Goal: Information Seeking & Learning: Learn about a topic

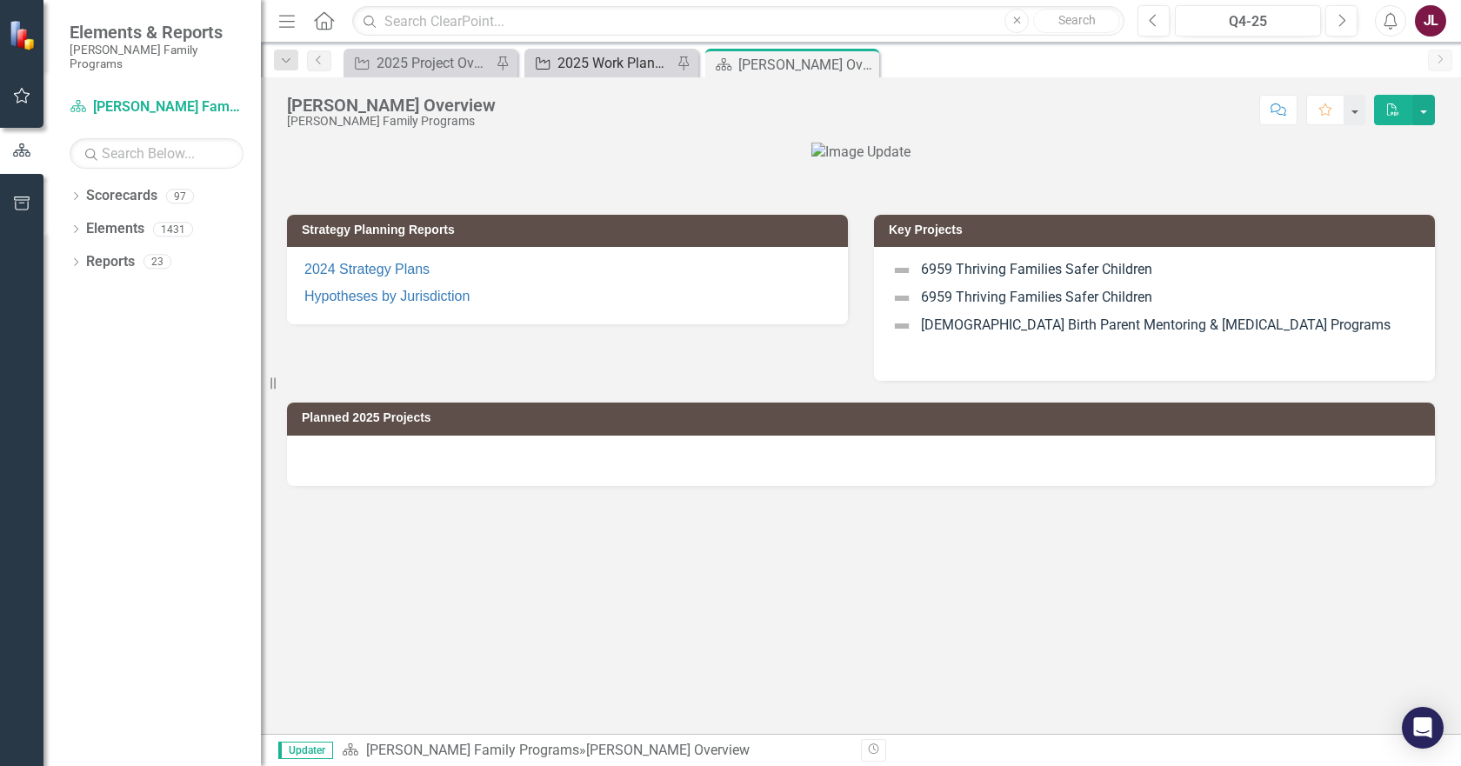
click at [604, 59] on div "2025 Work Plan/QPR" at bounding box center [614, 63] width 115 height 22
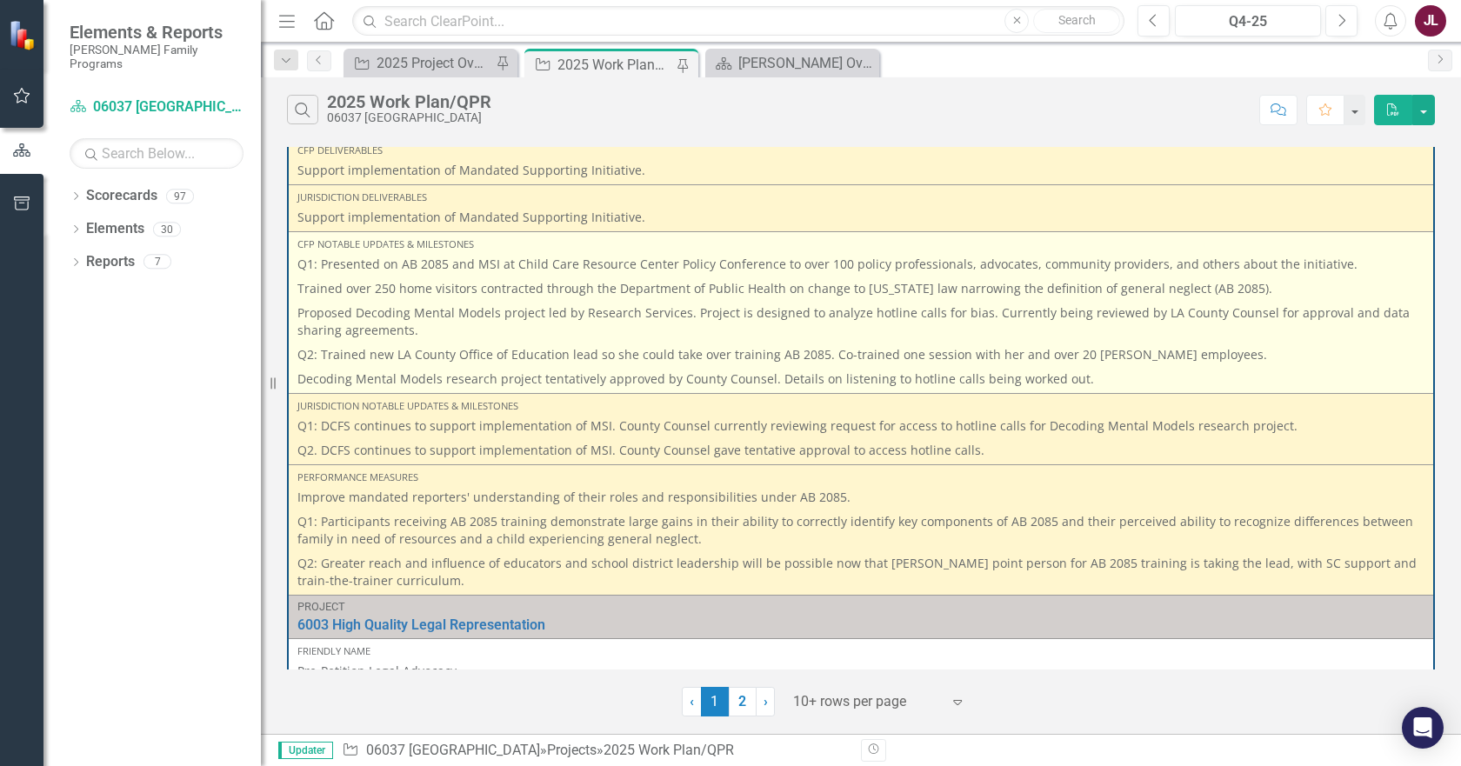
scroll to position [2000, 0]
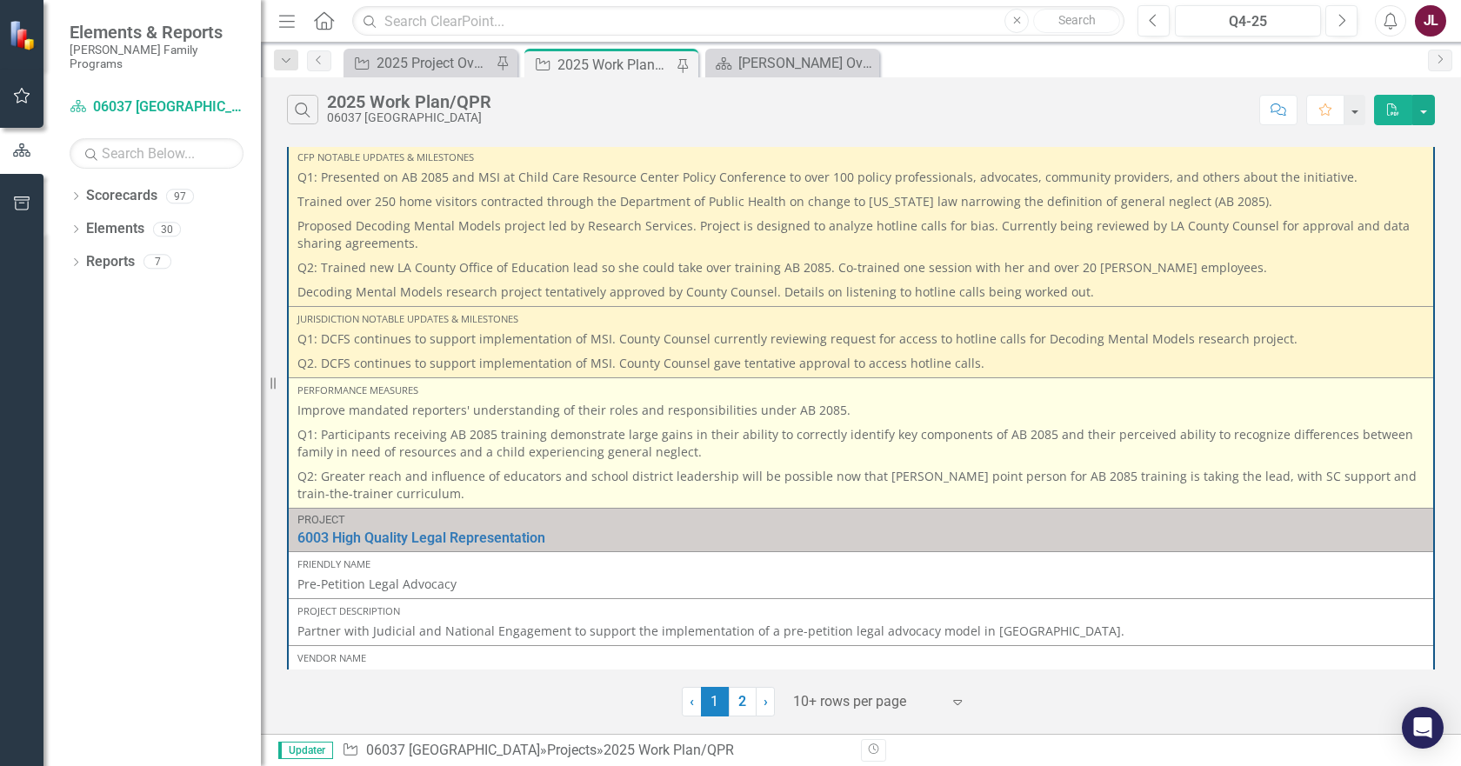
drag, startPoint x: 847, startPoint y: 413, endPoint x: 293, endPoint y: 411, distance: 554.0
click at [293, 411] on td "Performance Measures Improve mandated reporters' understanding of their roles a…" at bounding box center [861, 443] width 1146 height 130
copy p "Improve mandated reporters' understanding of their roles and responsibilities u…"
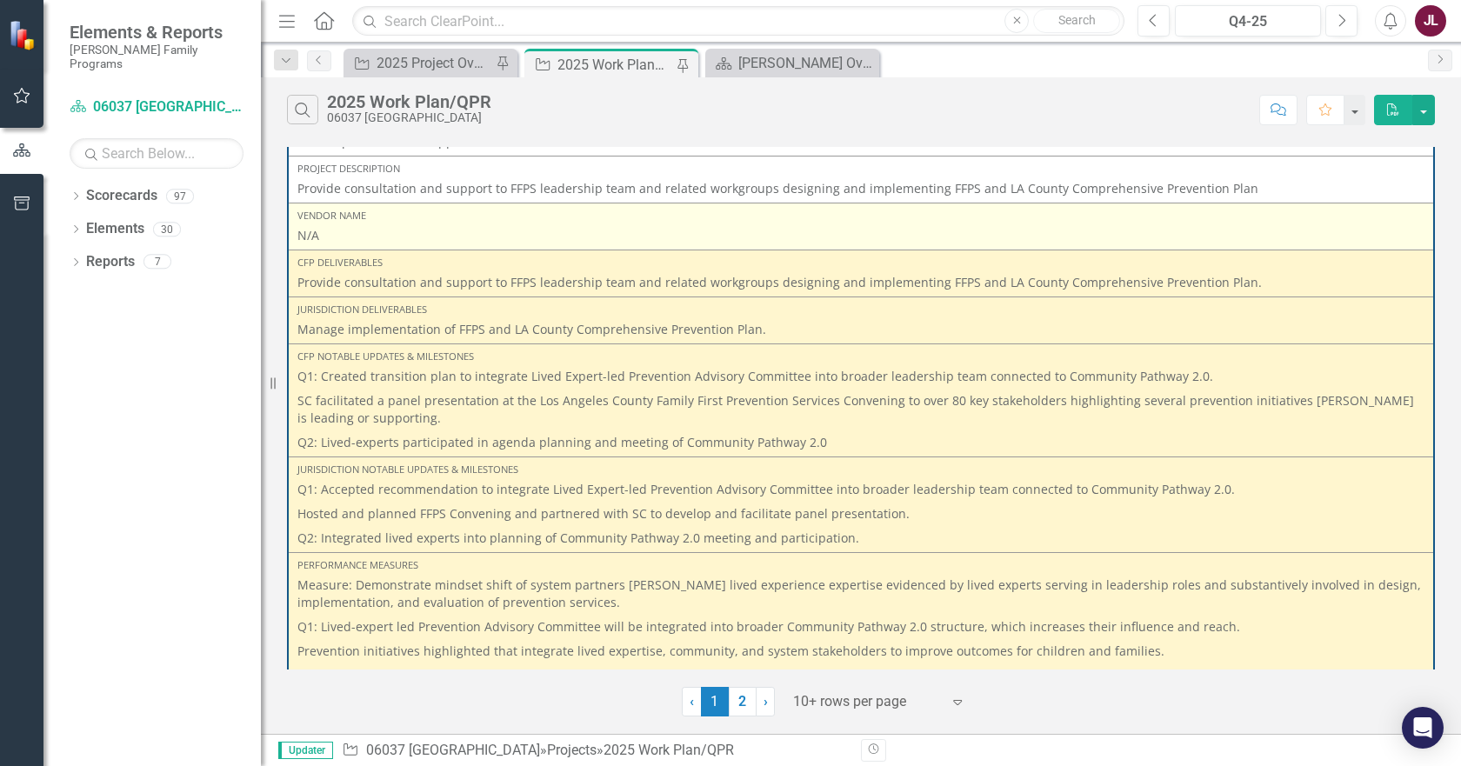
scroll to position [0, 0]
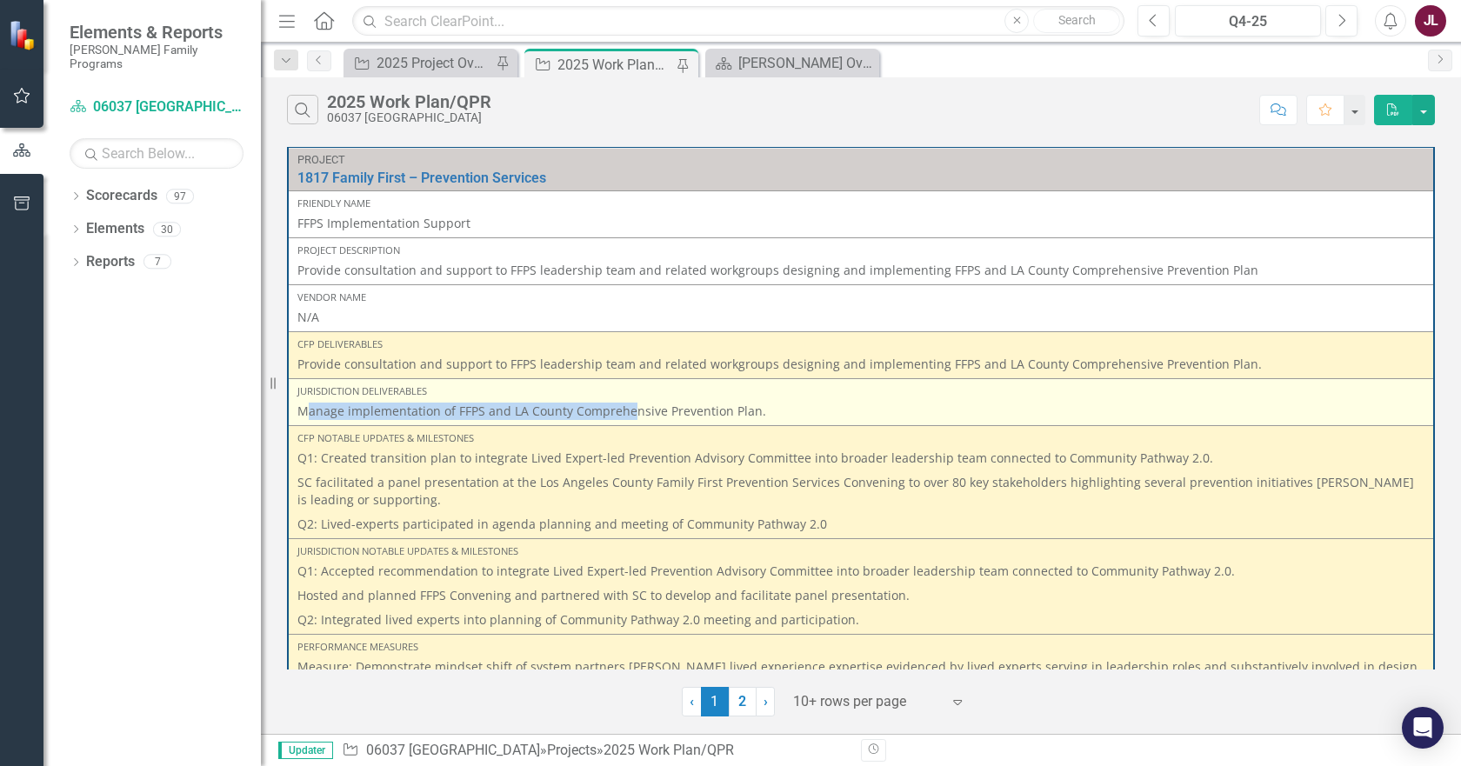
drag, startPoint x: 304, startPoint y: 413, endPoint x: 627, endPoint y: 410, distance: 322.7
click at [627, 410] on p "Manage implementation of FFPS and LA County Comprehensive Prevention Plan." at bounding box center [860, 411] width 1127 height 17
click at [618, 410] on p "Manage implementation of FFPS and LA County Comprehensive Prevention Plan." at bounding box center [860, 411] width 1127 height 17
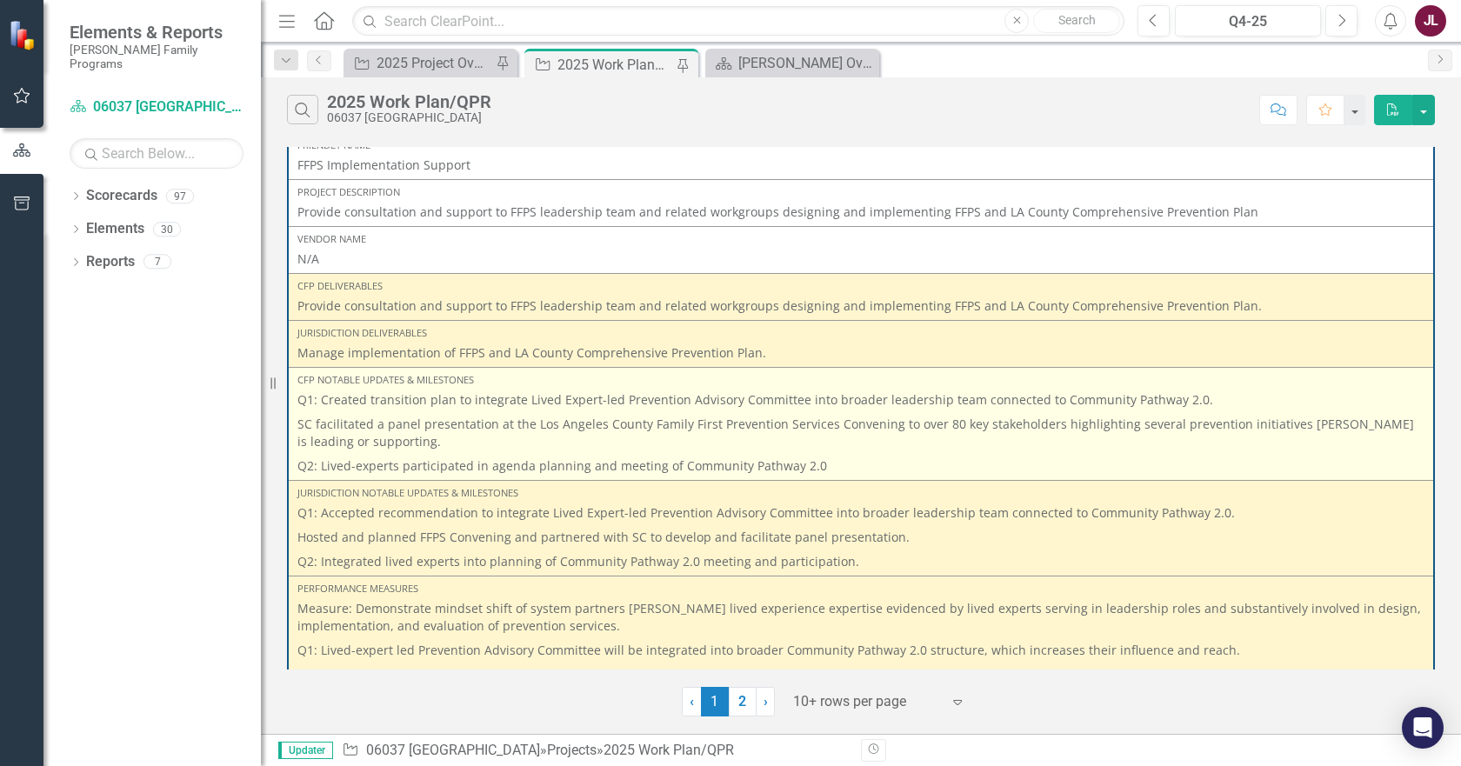
scroll to position [87, 0]
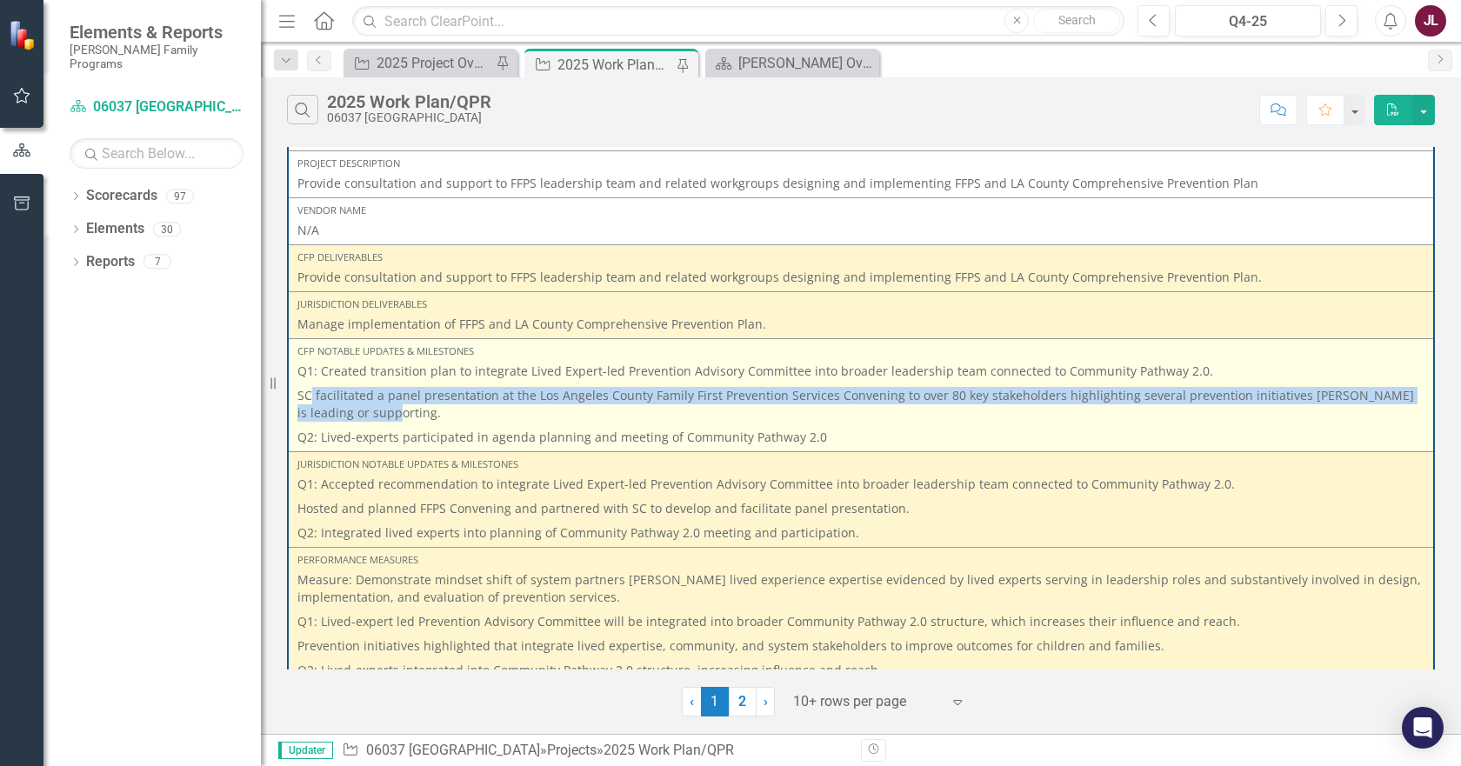
drag, startPoint x: 383, startPoint y: 417, endPoint x: 309, endPoint y: 394, distance: 77.3
click at [309, 394] on p "SC facilitated a panel presentation at the Los Angeles County Family First Prev…" at bounding box center [860, 405] width 1127 height 42
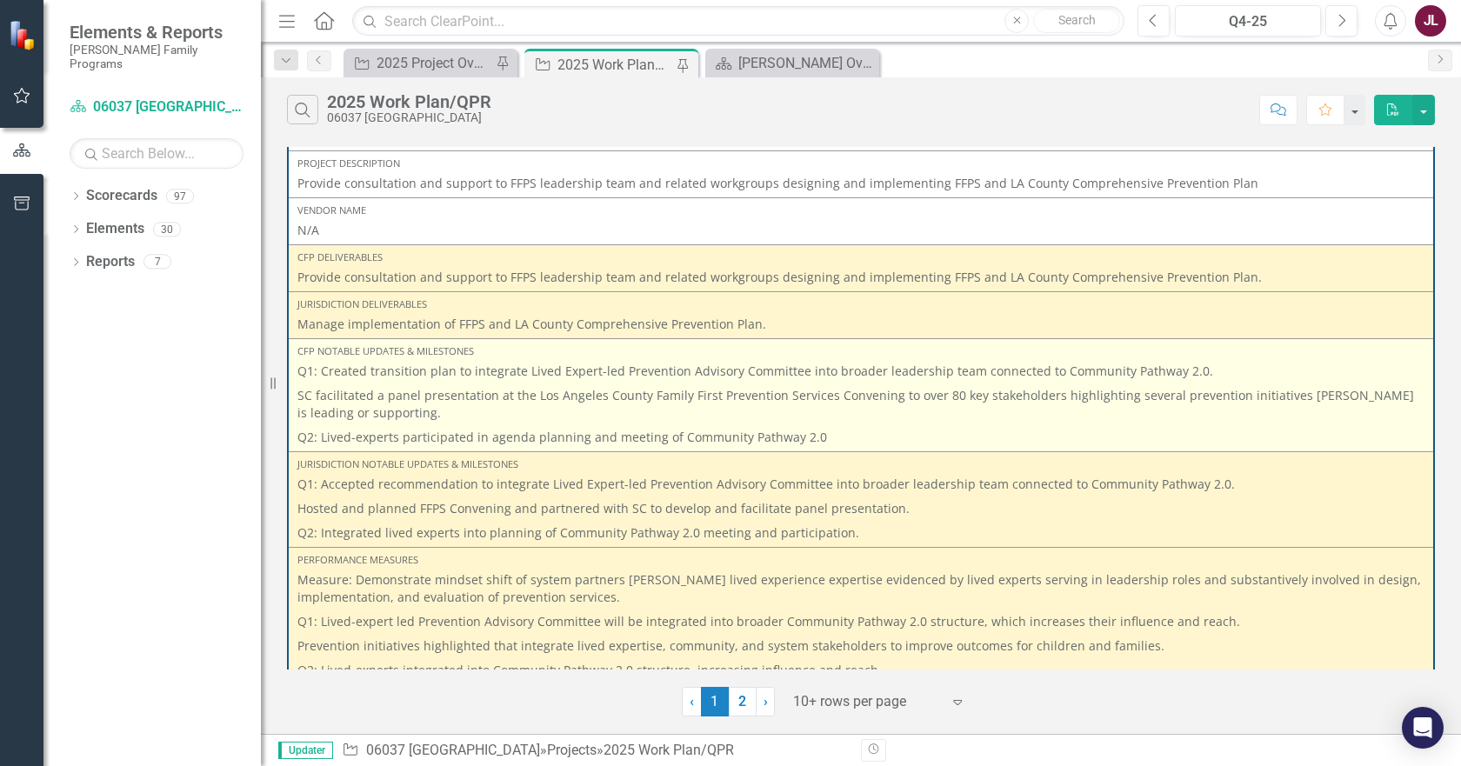
click at [530, 435] on p "Q2: Lived-experts participated in agenda planning and meeting of Community Path…" at bounding box center [860, 435] width 1127 height 21
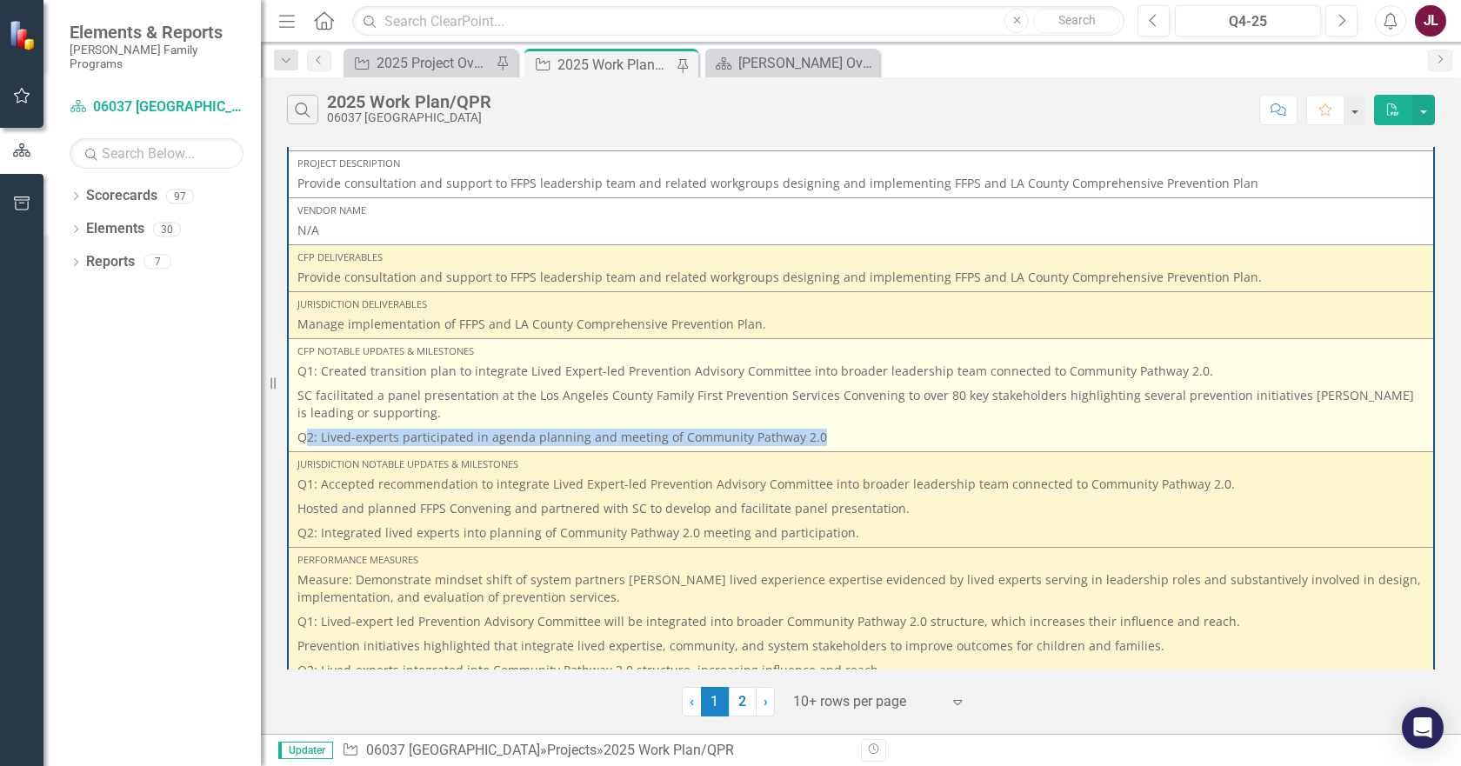
drag, startPoint x: 831, startPoint y: 440, endPoint x: 304, endPoint y: 437, distance: 527.9
click at [304, 437] on p "Q2: Lived-experts participated in agenda planning and meeting of Community Path…" at bounding box center [860, 435] width 1127 height 21
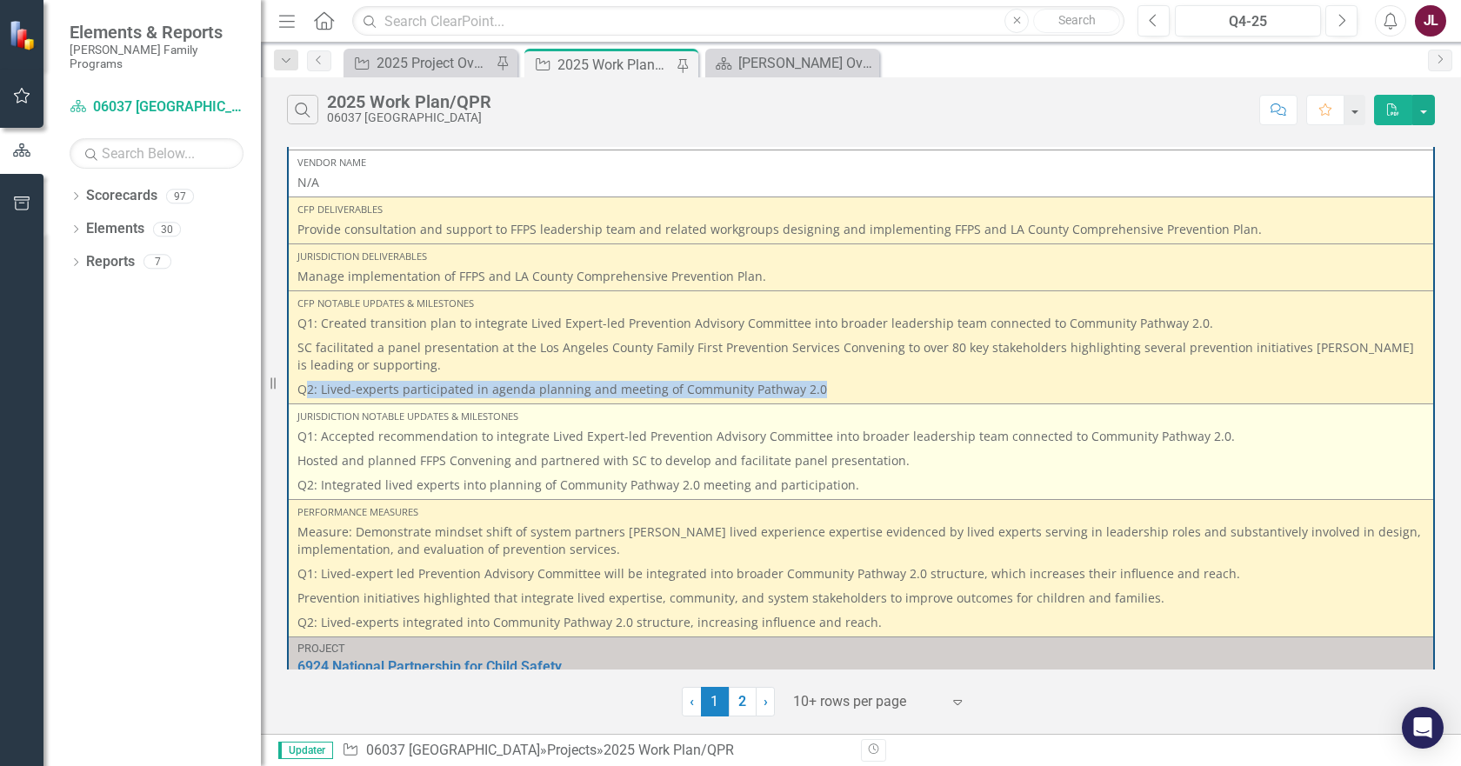
scroll to position [174, 0]
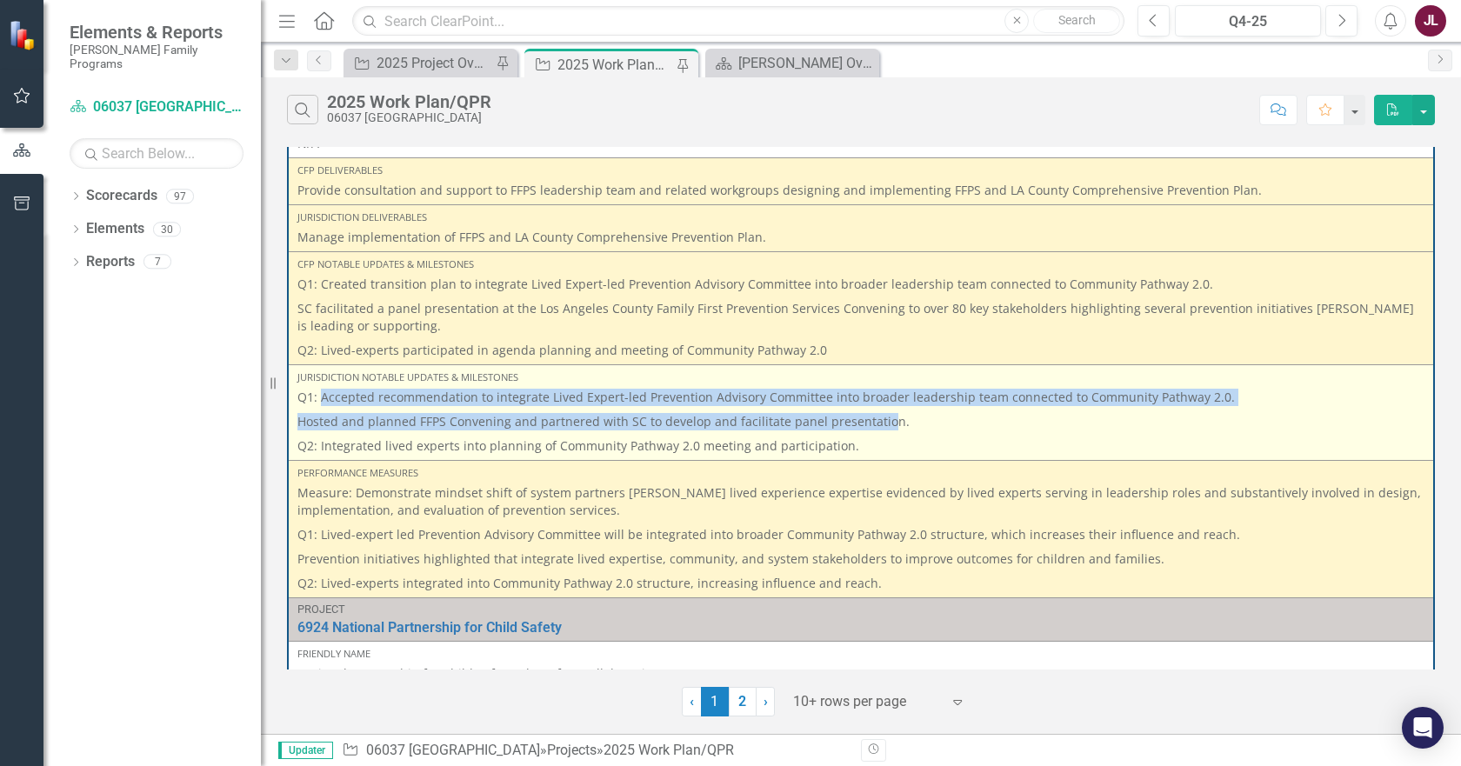
drag, startPoint x: 876, startPoint y: 414, endPoint x: 323, endPoint y: 399, distance: 553.3
click at [323, 399] on span "Q1: Accepted recommendation to integrate Lived Expert-led Prevention Advisory C…" at bounding box center [860, 422] width 1127 height 66
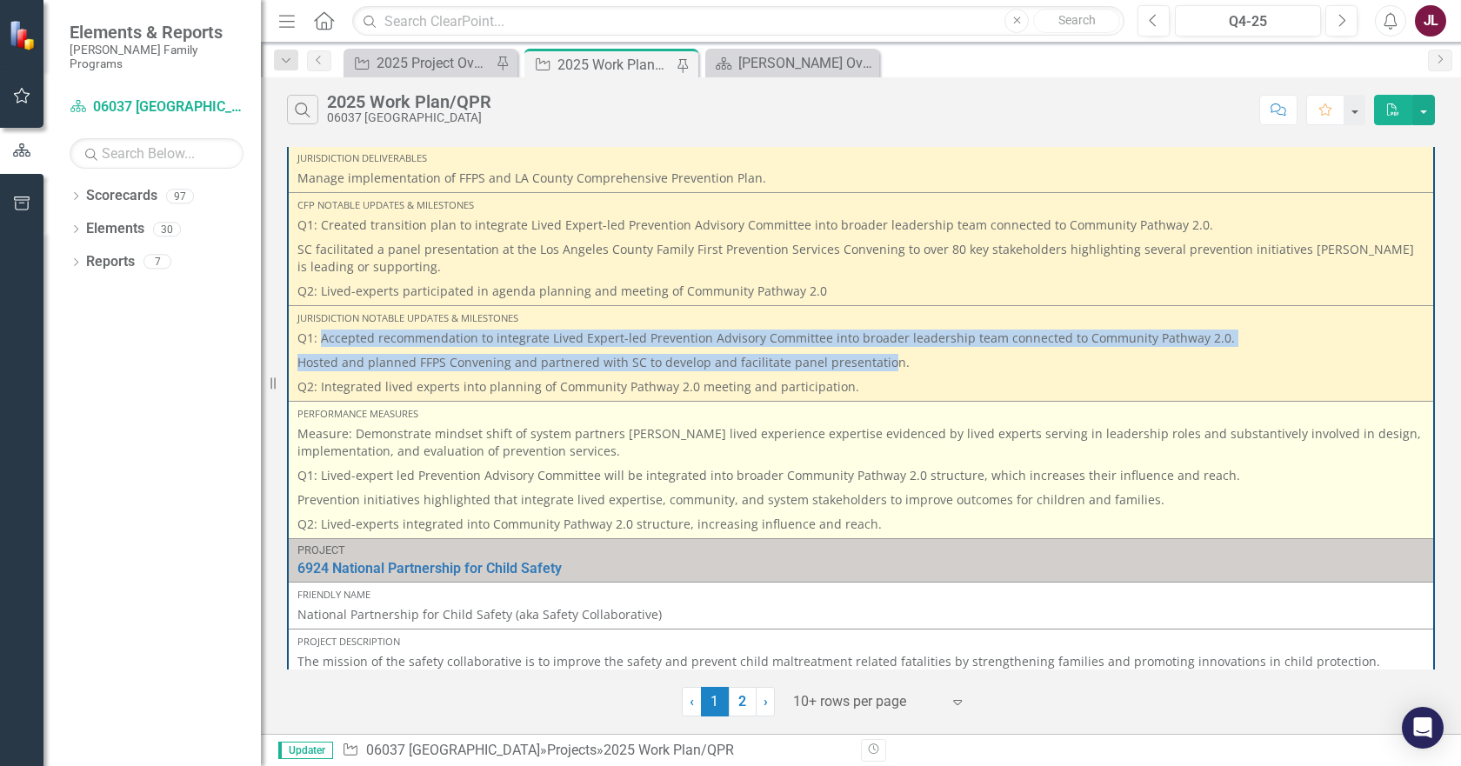
scroll to position [261, 0]
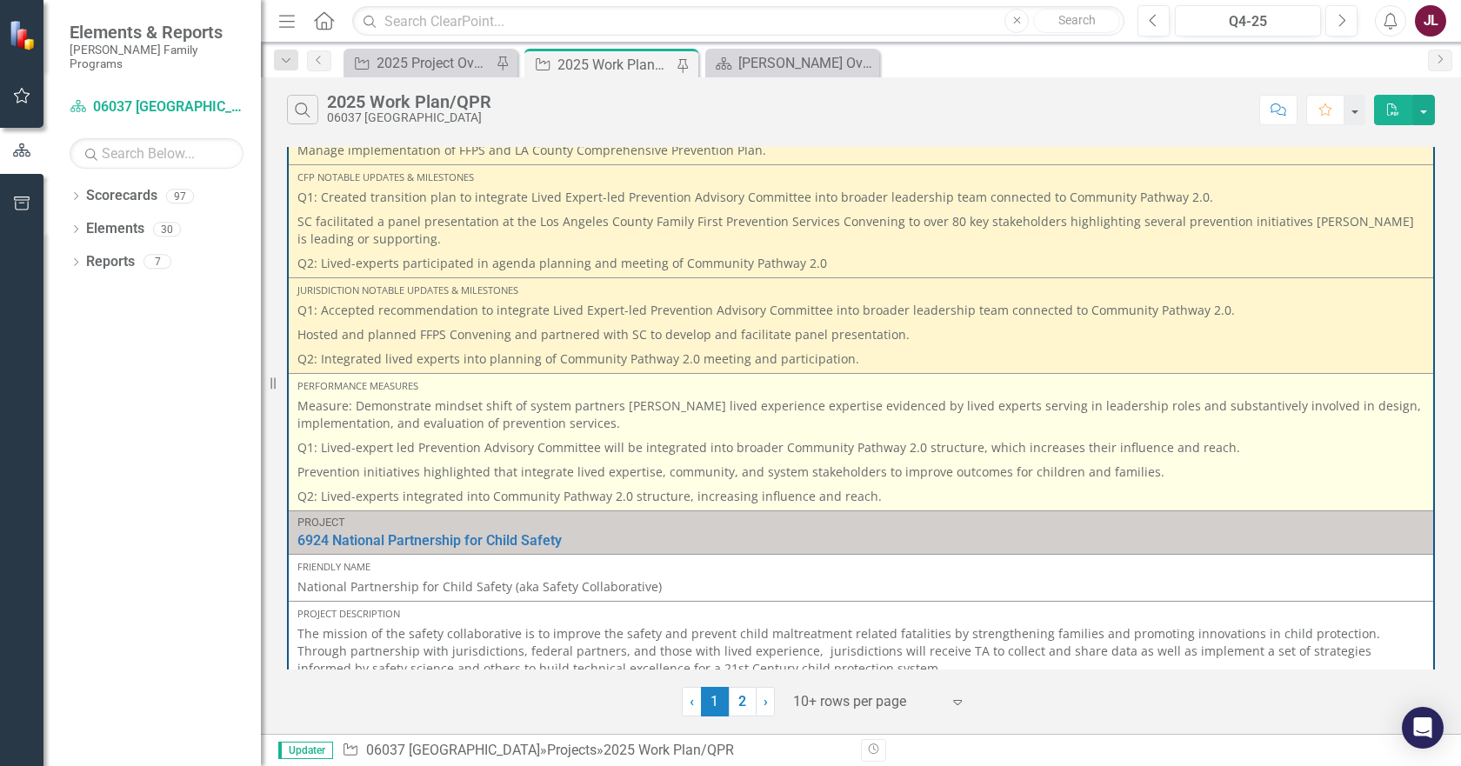
click at [620, 424] on p "Measure: Demonstrate mindset shift of system partners [PERSON_NAME] lived exper…" at bounding box center [860, 416] width 1127 height 38
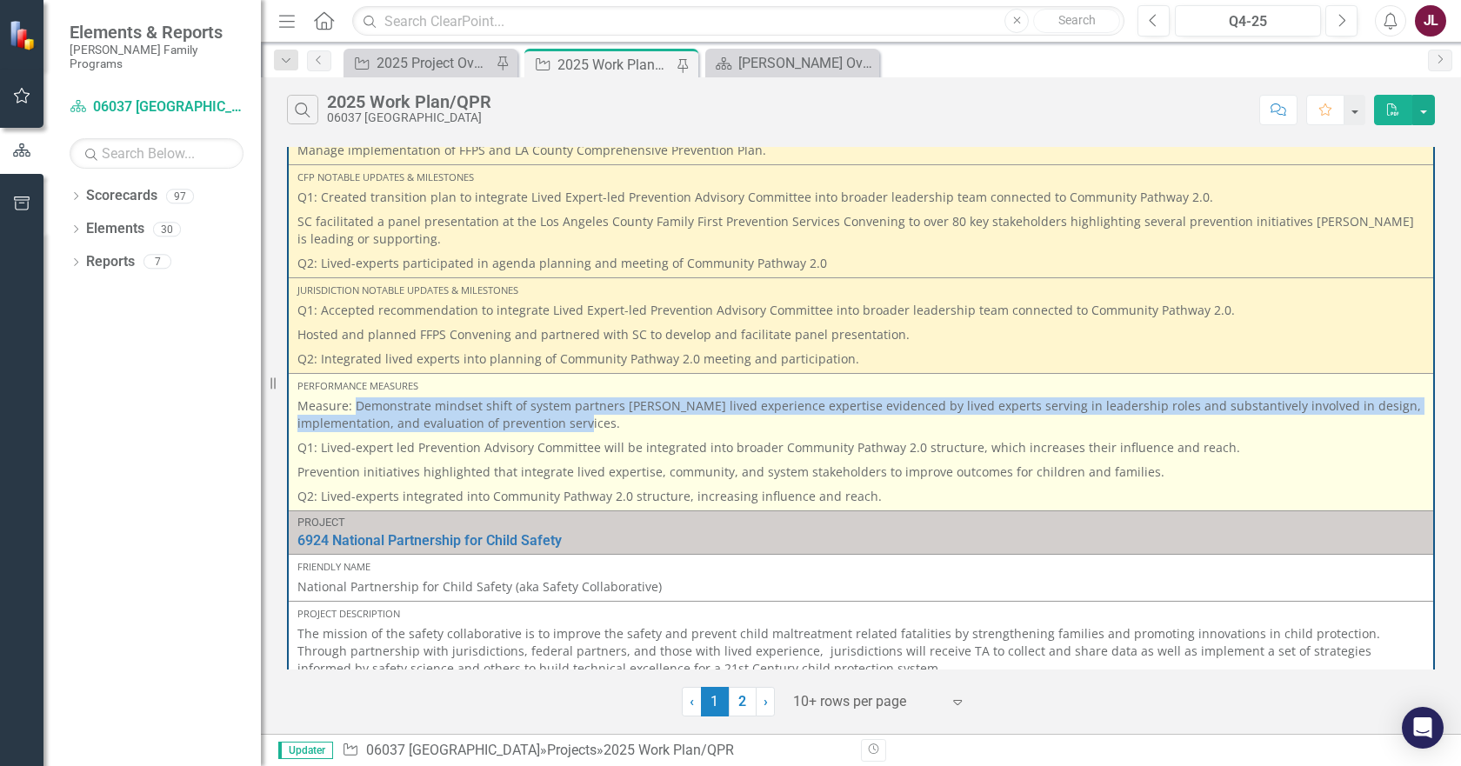
drag, startPoint x: 621, startPoint y: 421, endPoint x: 352, endPoint y: 407, distance: 269.1
click at [352, 407] on p "Measure: Demonstrate mindset shift of system partners [PERSON_NAME] lived exper…" at bounding box center [860, 416] width 1127 height 38
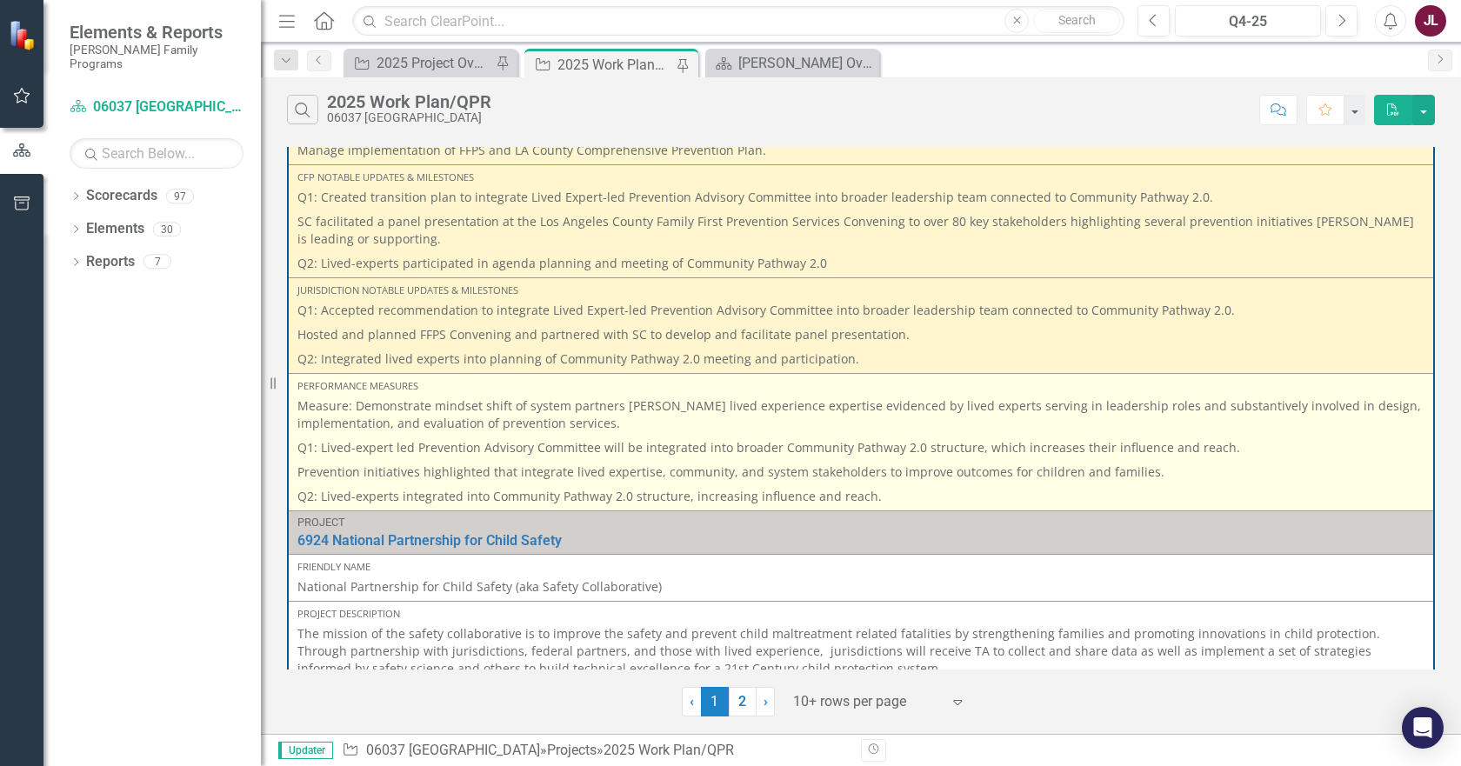
click at [332, 446] on p "Q1: Lived-expert led Prevention Advisory Committee will be integrated into broa…" at bounding box center [860, 448] width 1127 height 24
drag, startPoint x: 318, startPoint y: 445, endPoint x: 1229, endPoint y: 455, distance: 910.6
click at [1229, 455] on p "Q1: Lived-expert led Prevention Advisory Committee will be integrated into broa…" at bounding box center [860, 448] width 1127 height 24
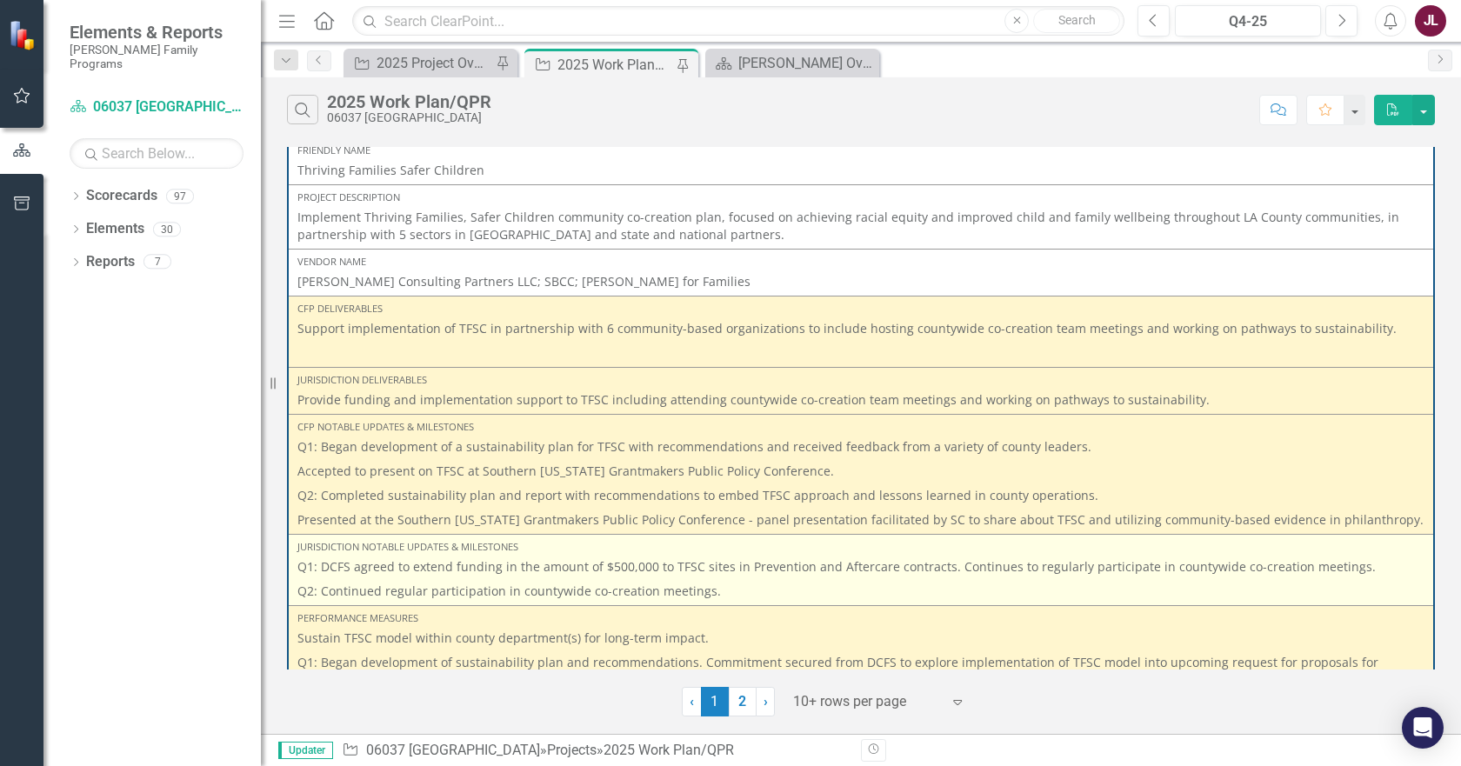
scroll to position [1218, 0]
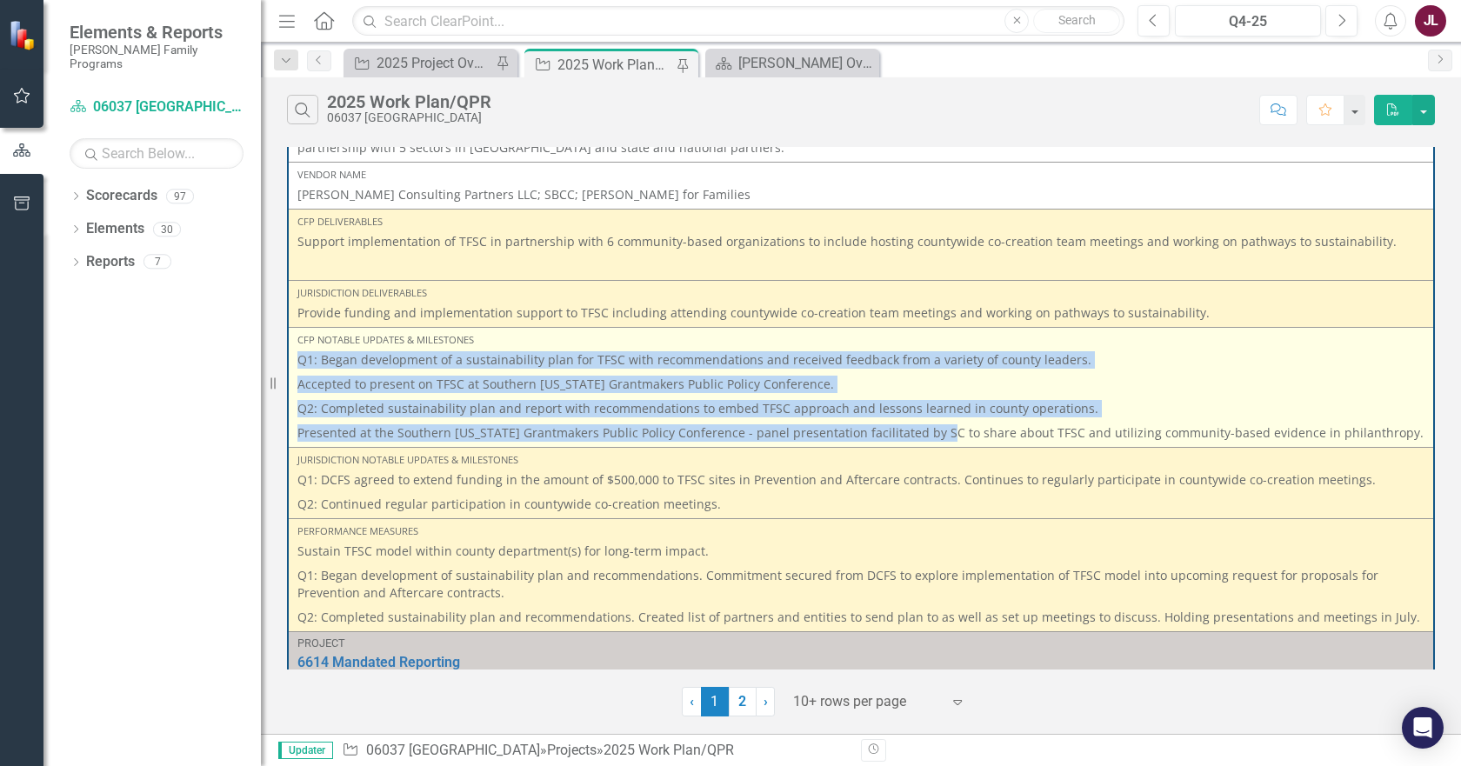
drag, startPoint x: 294, startPoint y: 359, endPoint x: 929, endPoint y: 438, distance: 639.8
click at [929, 438] on td "CFP Notable Updates & Milestones Q1: Began development of a sustainability plan…" at bounding box center [861, 388] width 1146 height 120
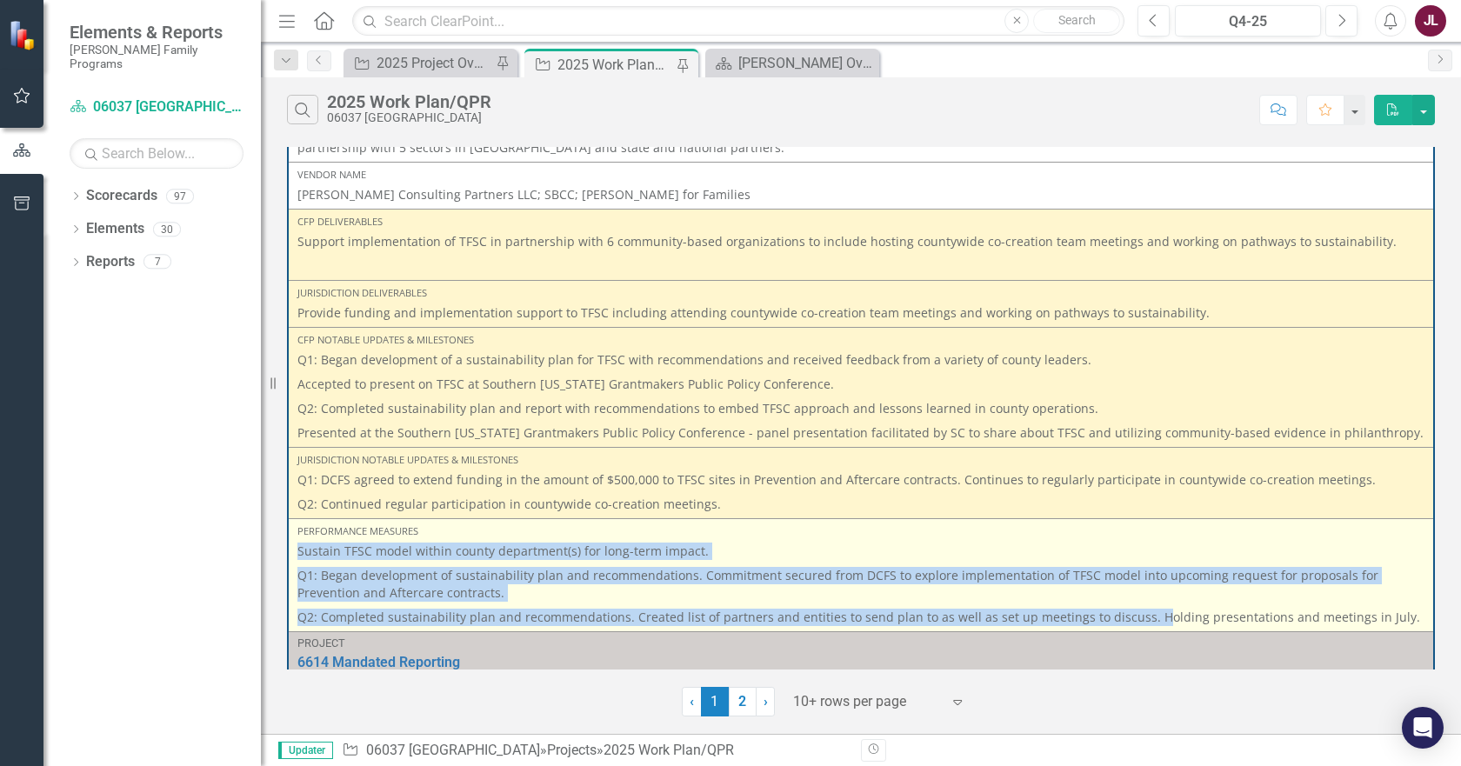
drag, startPoint x: 299, startPoint y: 544, endPoint x: 1143, endPoint y: 616, distance: 846.6
click at [1143, 616] on span "Sustain TFSC model within county department(s) for long-term impact. Q1: Began …" at bounding box center [860, 584] width 1127 height 83
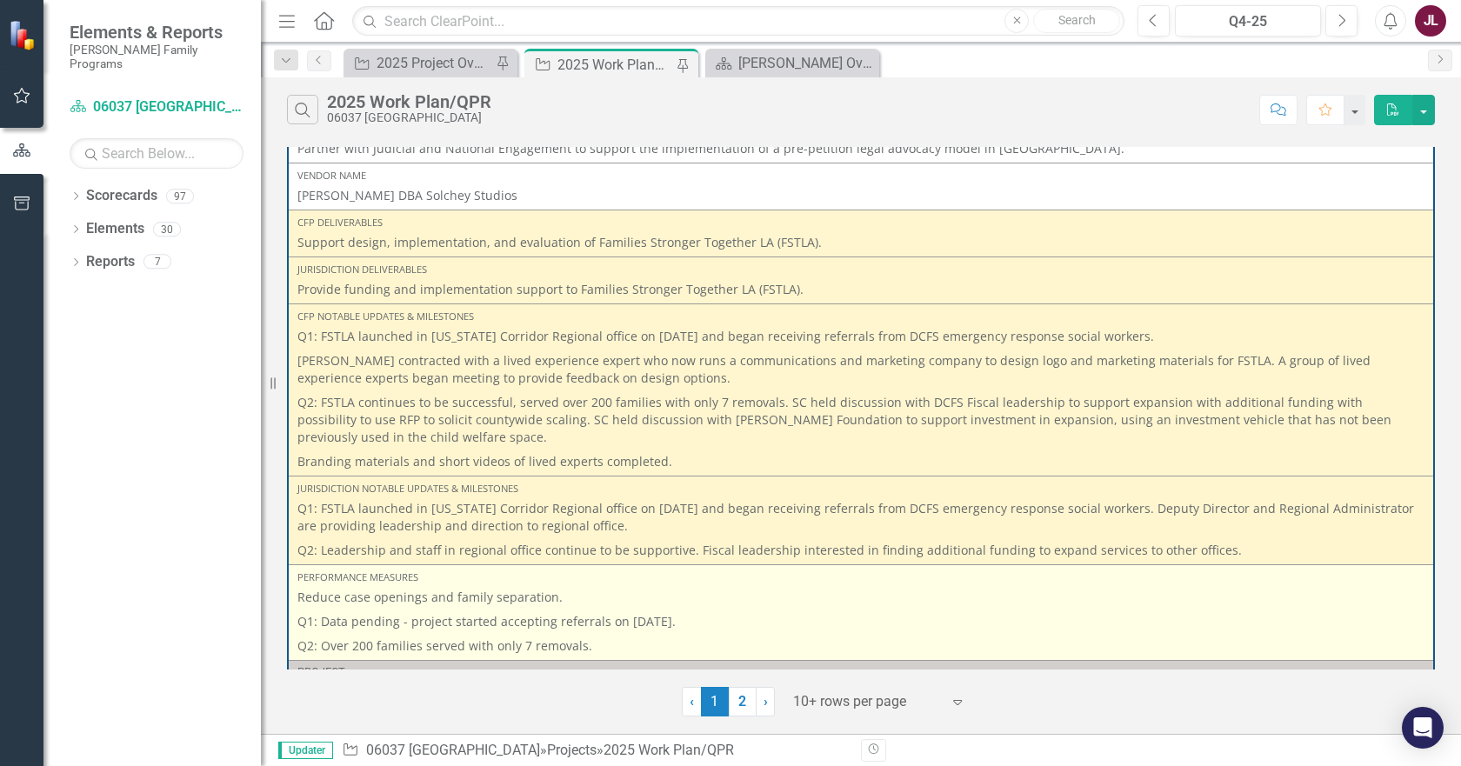
scroll to position [2696, 0]
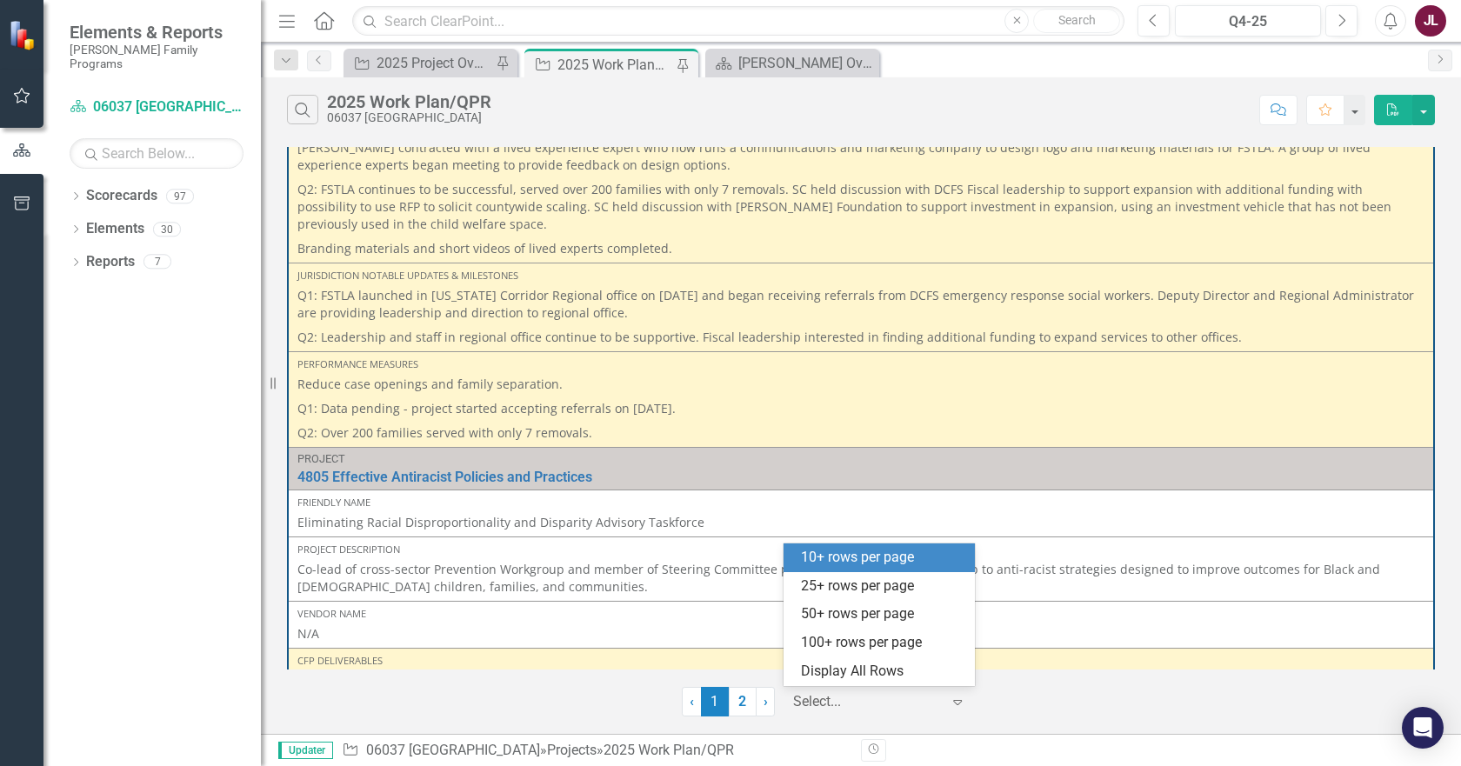
click at [824, 691] on div at bounding box center [867, 702] width 148 height 23
click at [824, 582] on div "25+ rows per page" at bounding box center [882, 587] width 163 height 20
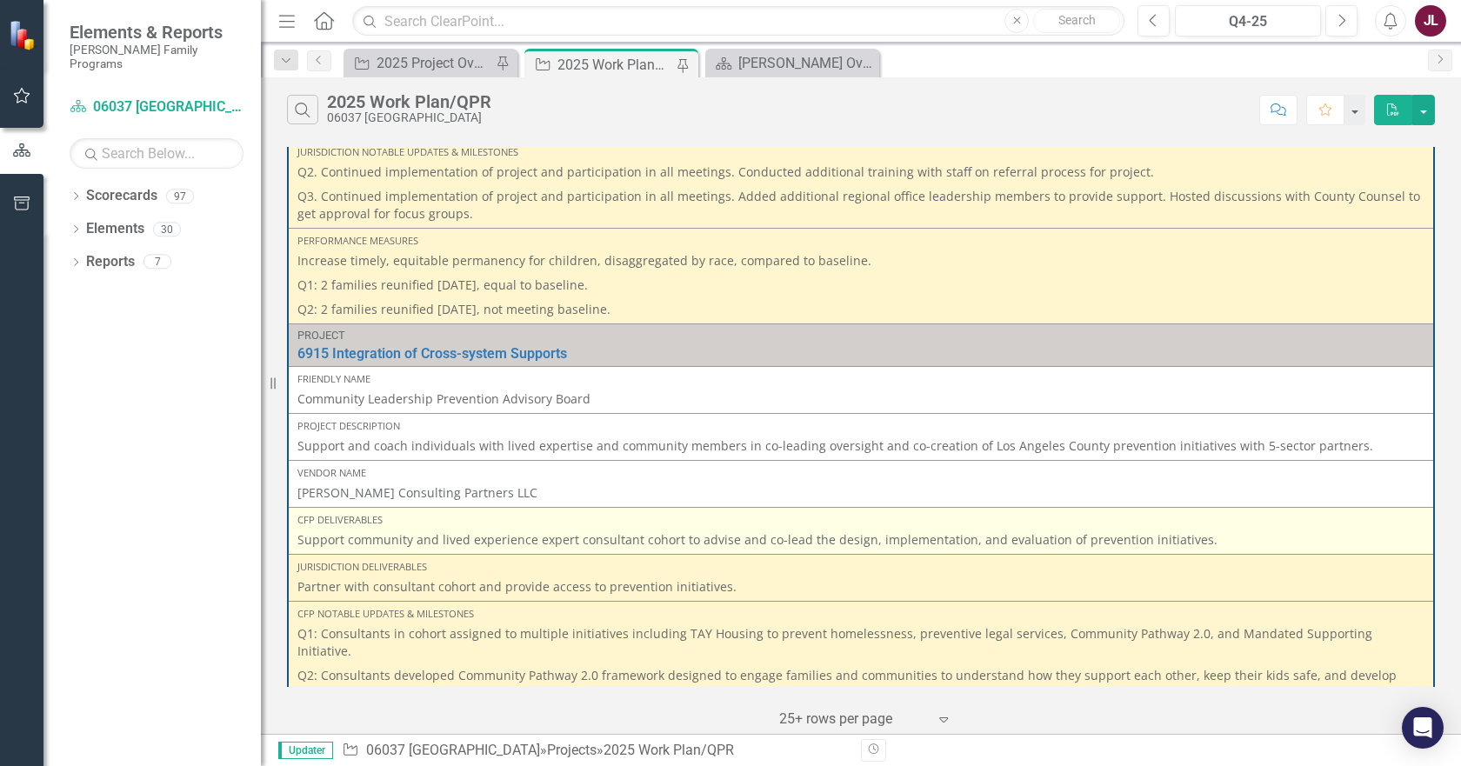
scroll to position [4435, 0]
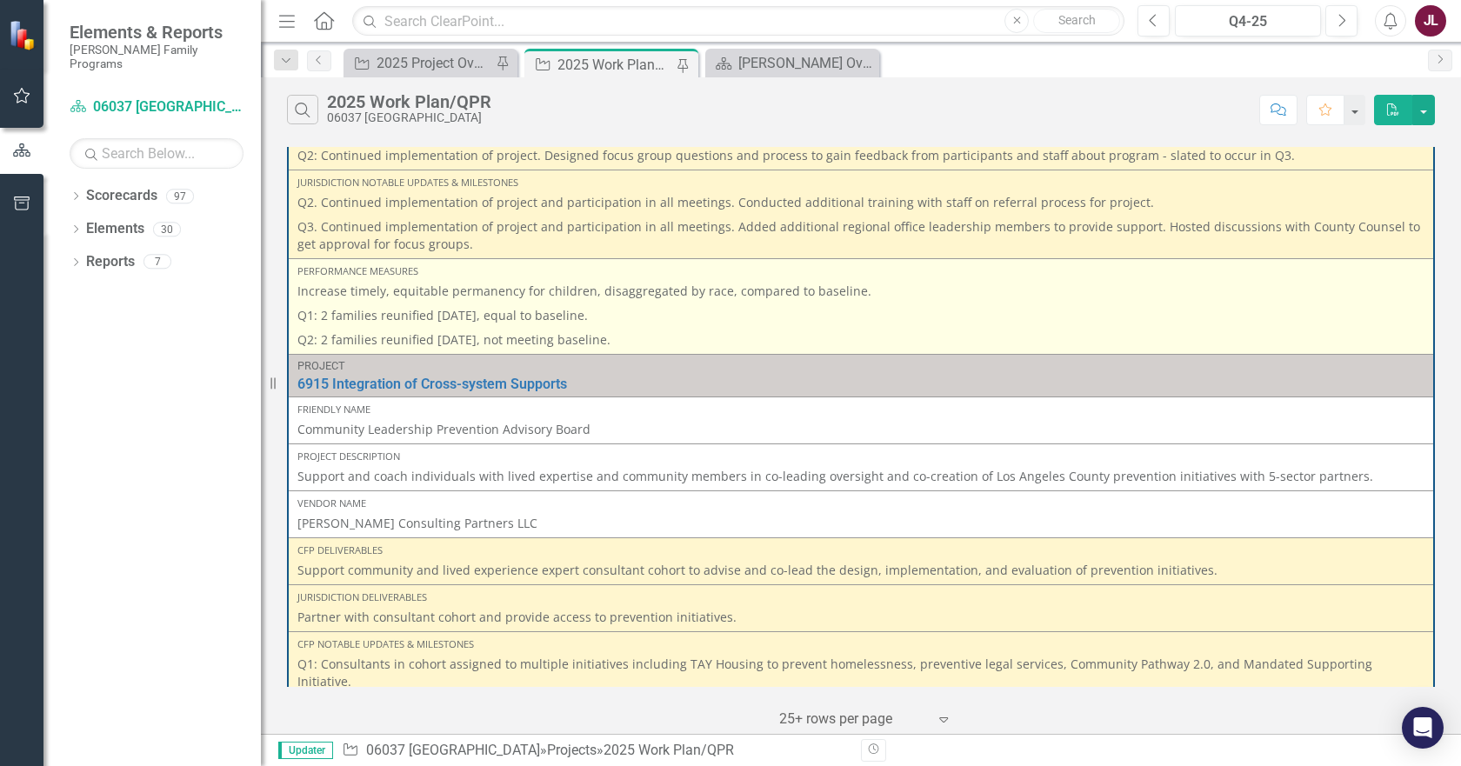
drag, startPoint x: 603, startPoint y: 328, endPoint x: 302, endPoint y: 271, distance: 306.2
click at [302, 271] on div "Performance Measures Increase timely, equitable permanency for children, disagg…" at bounding box center [860, 306] width 1127 height 84
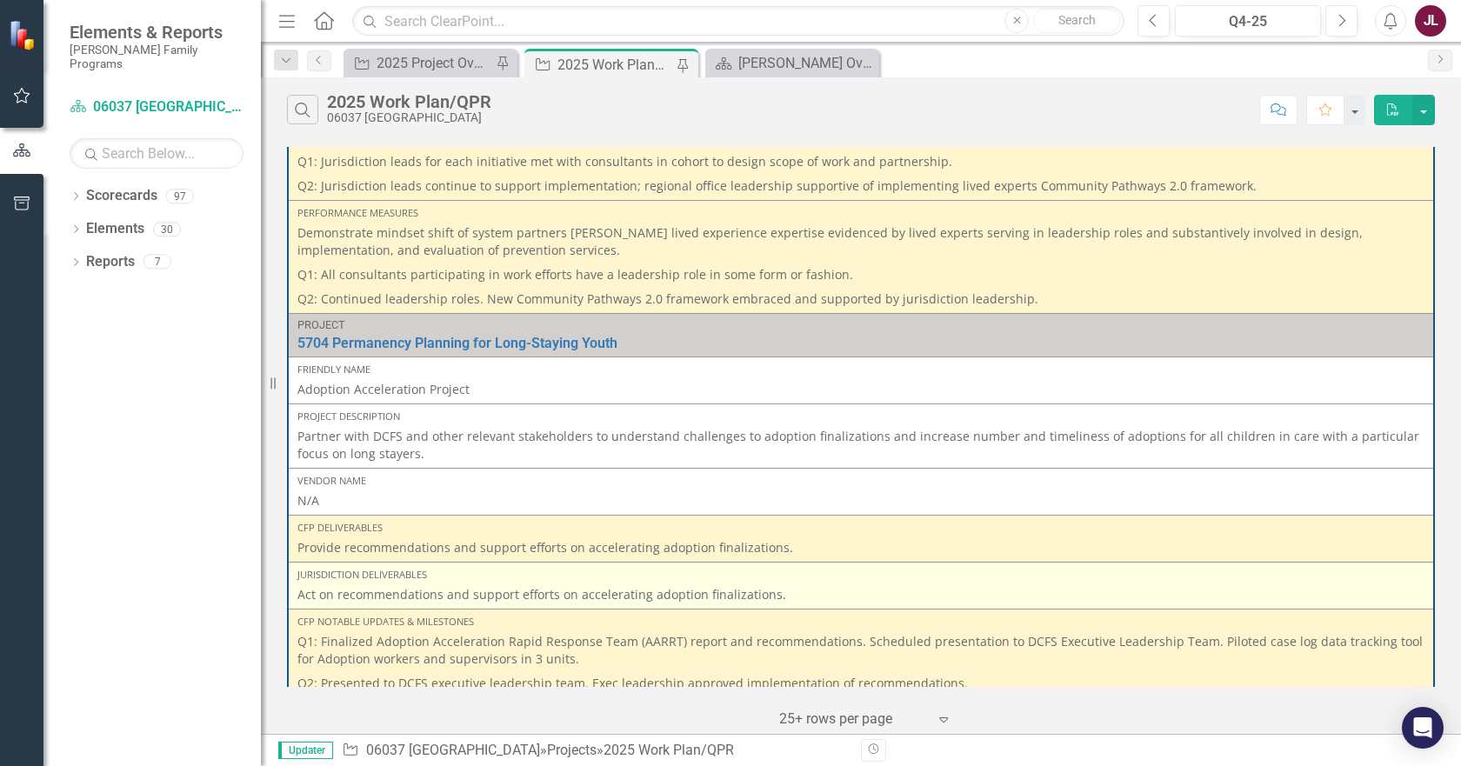
scroll to position [5131, 0]
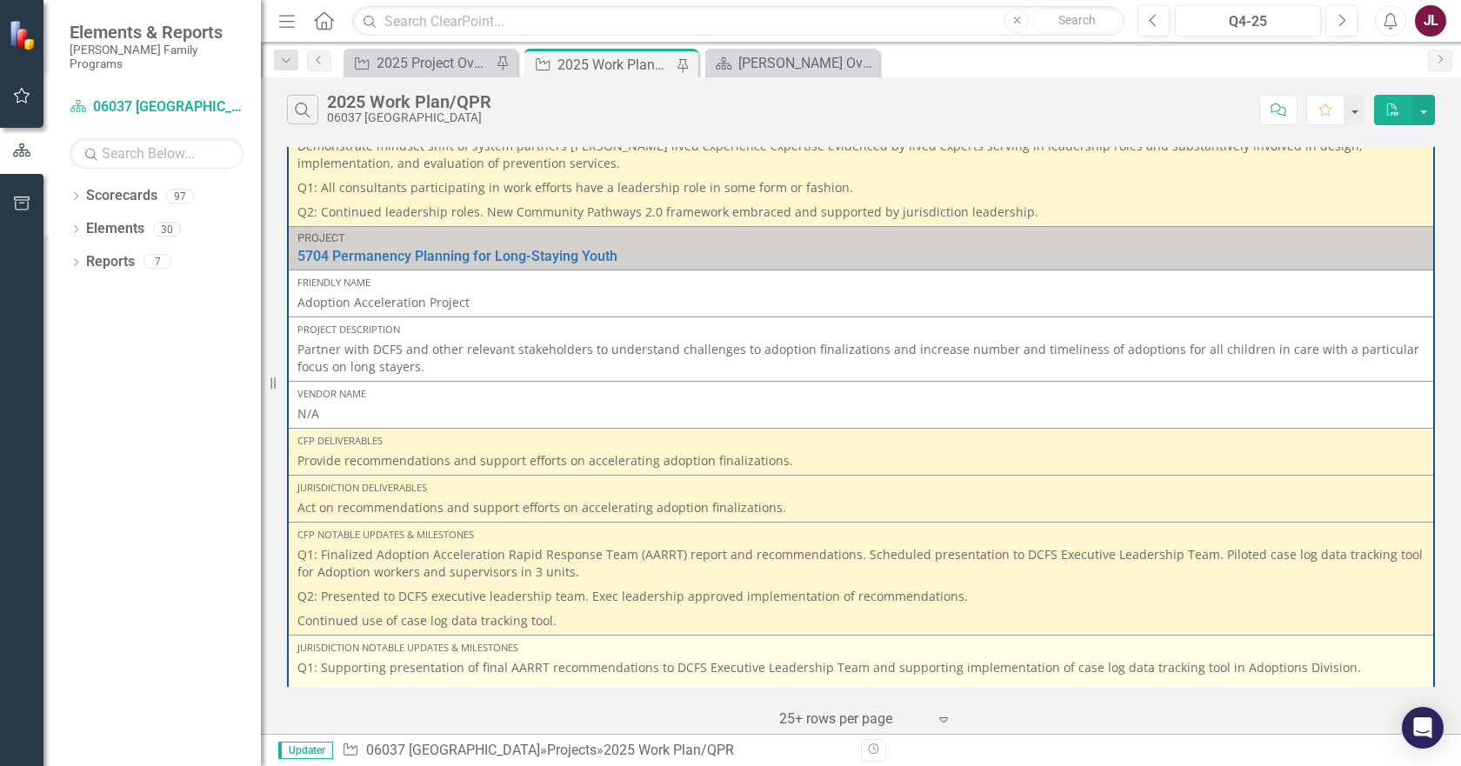
click at [721, 641] on div "Jurisdiction Notable Updates & Milestones Q1: Supporting presentation of final …" at bounding box center [860, 671] width 1127 height 60
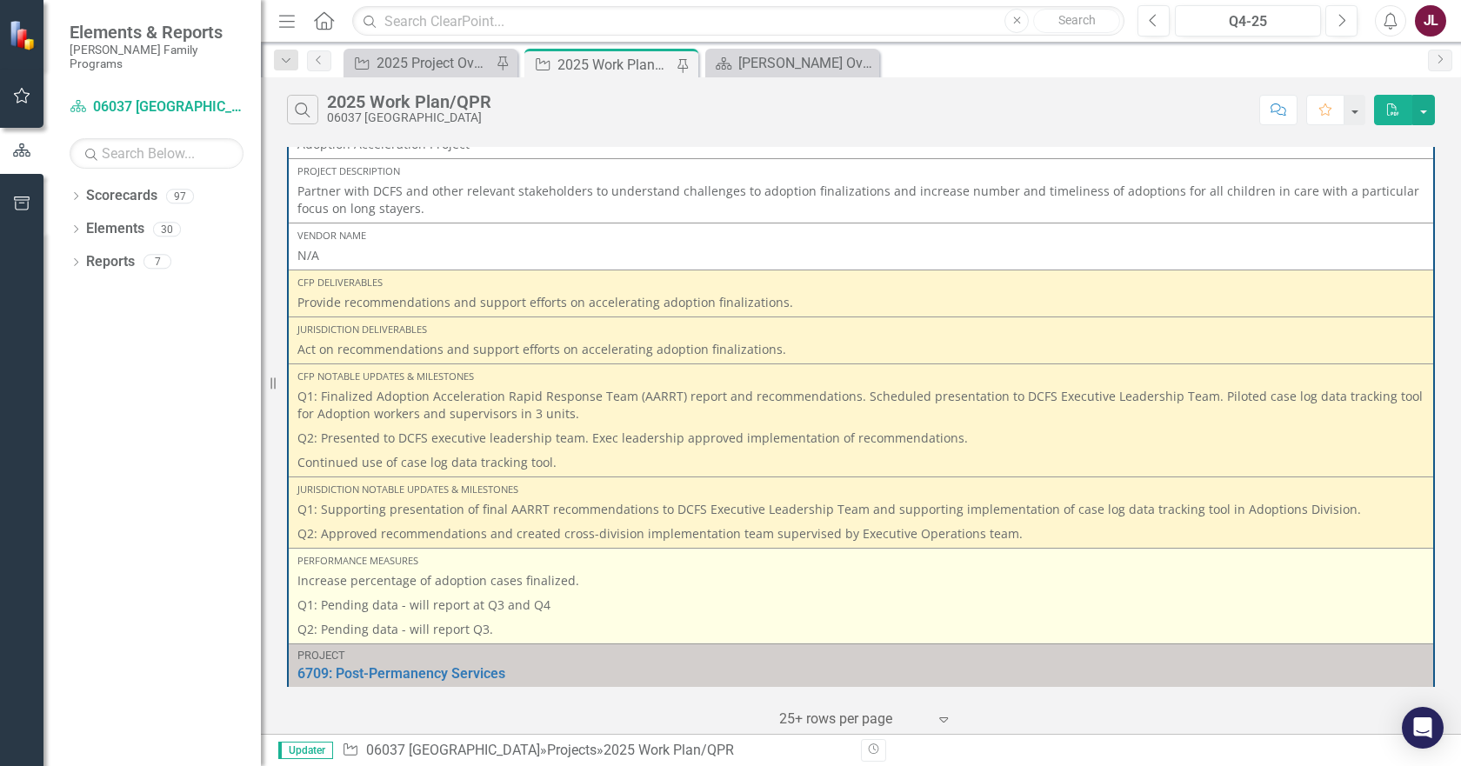
scroll to position [5305, 0]
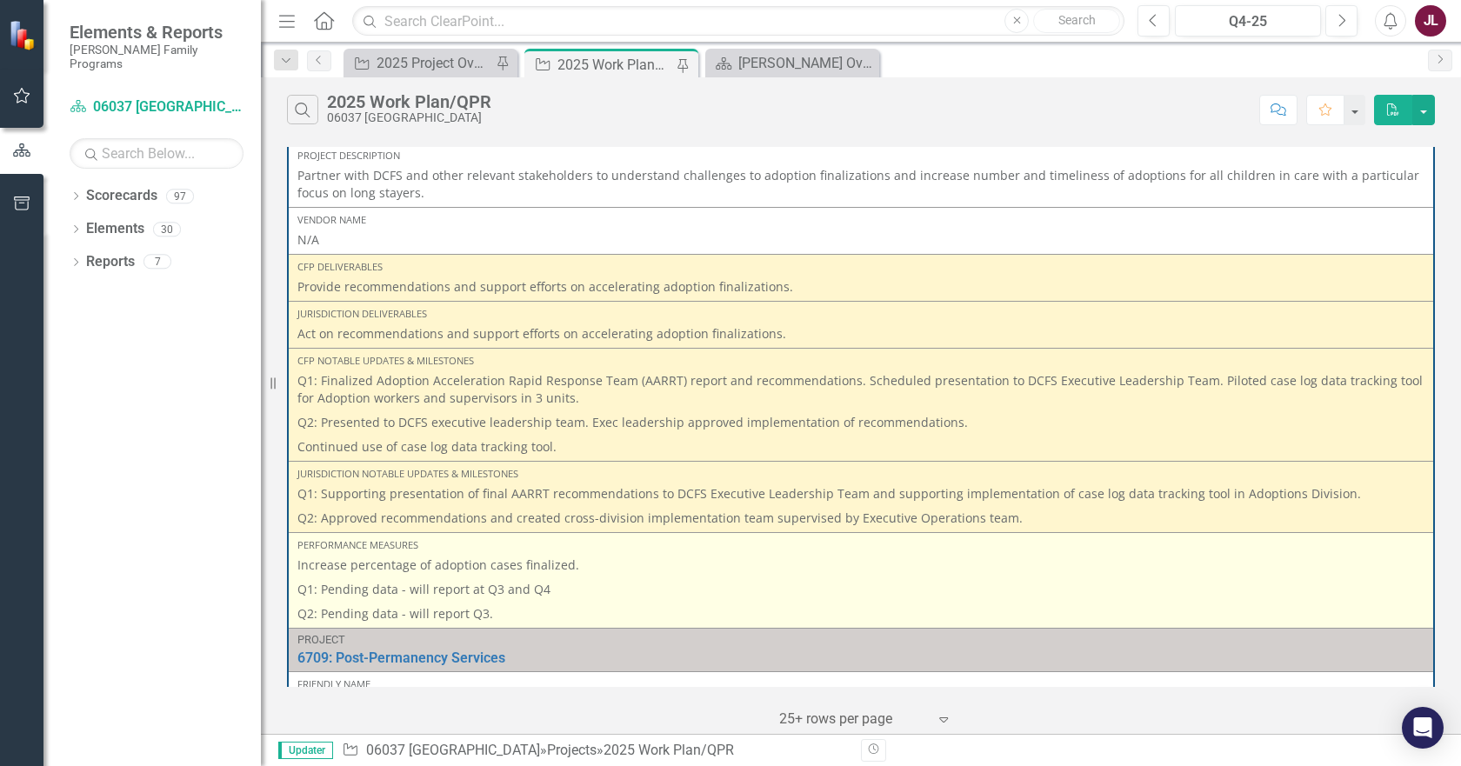
drag, startPoint x: 548, startPoint y: 604, endPoint x: 301, endPoint y: 579, distance: 248.2
click at [301, 579] on span "Increase percentage of adoption cases finalized. Q1: Pending data - will report…" at bounding box center [860, 590] width 1127 height 66
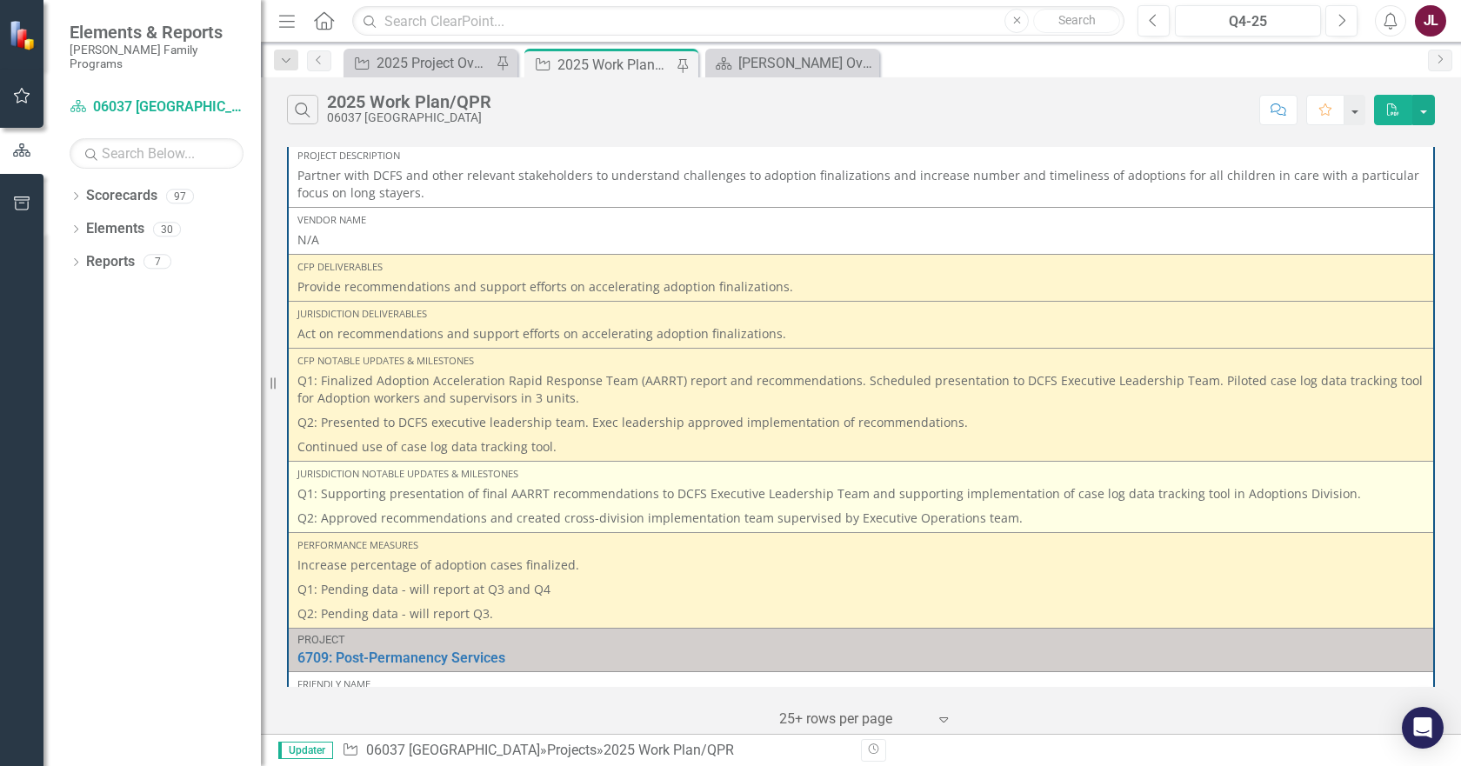
click at [484, 506] on p "Q2: Approved recommendations and created cross-division implementation team sup…" at bounding box center [860, 516] width 1127 height 21
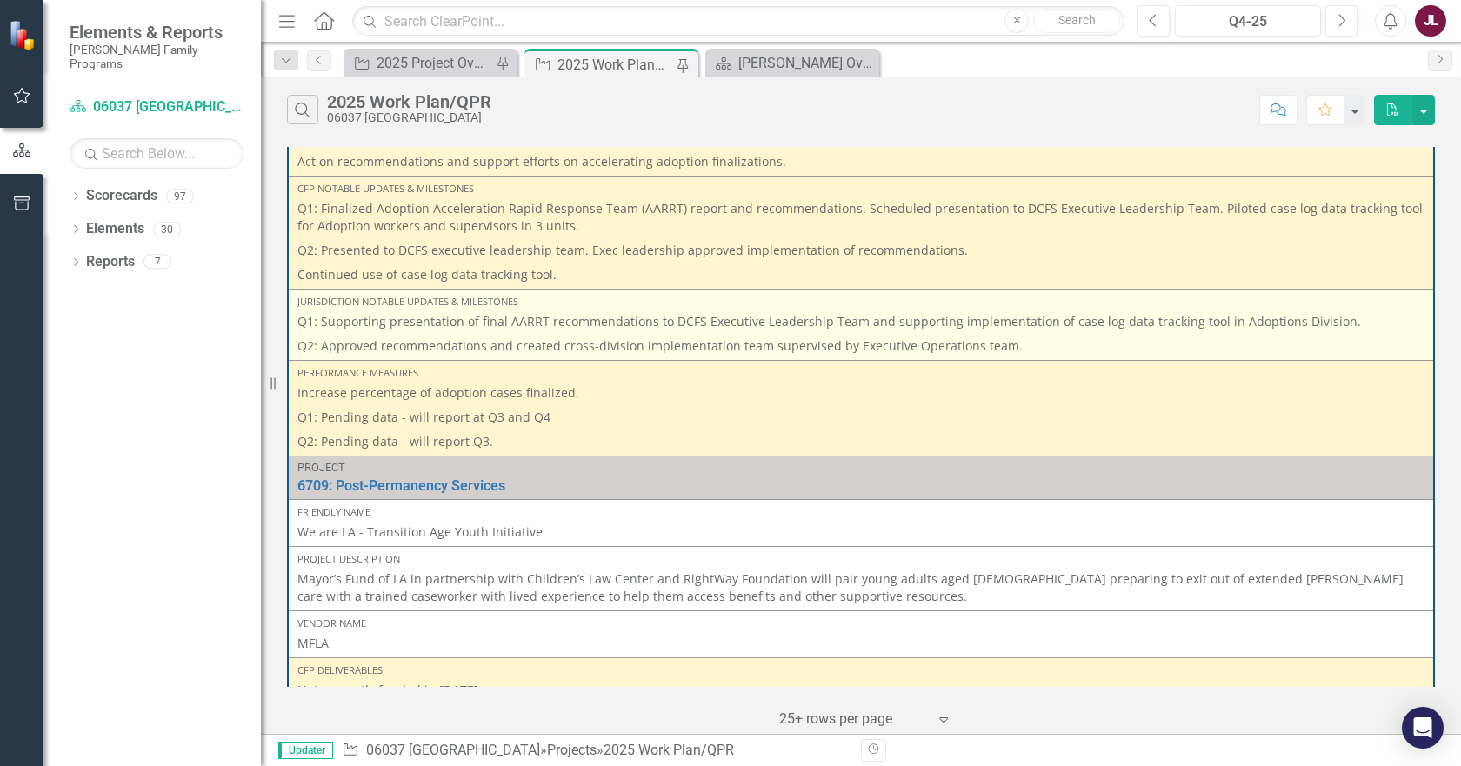
scroll to position [5479, 0]
click at [636, 311] on p "Q1: Supporting presentation of final AARRT recommendations to DCFS Executive Le…" at bounding box center [860, 321] width 1127 height 21
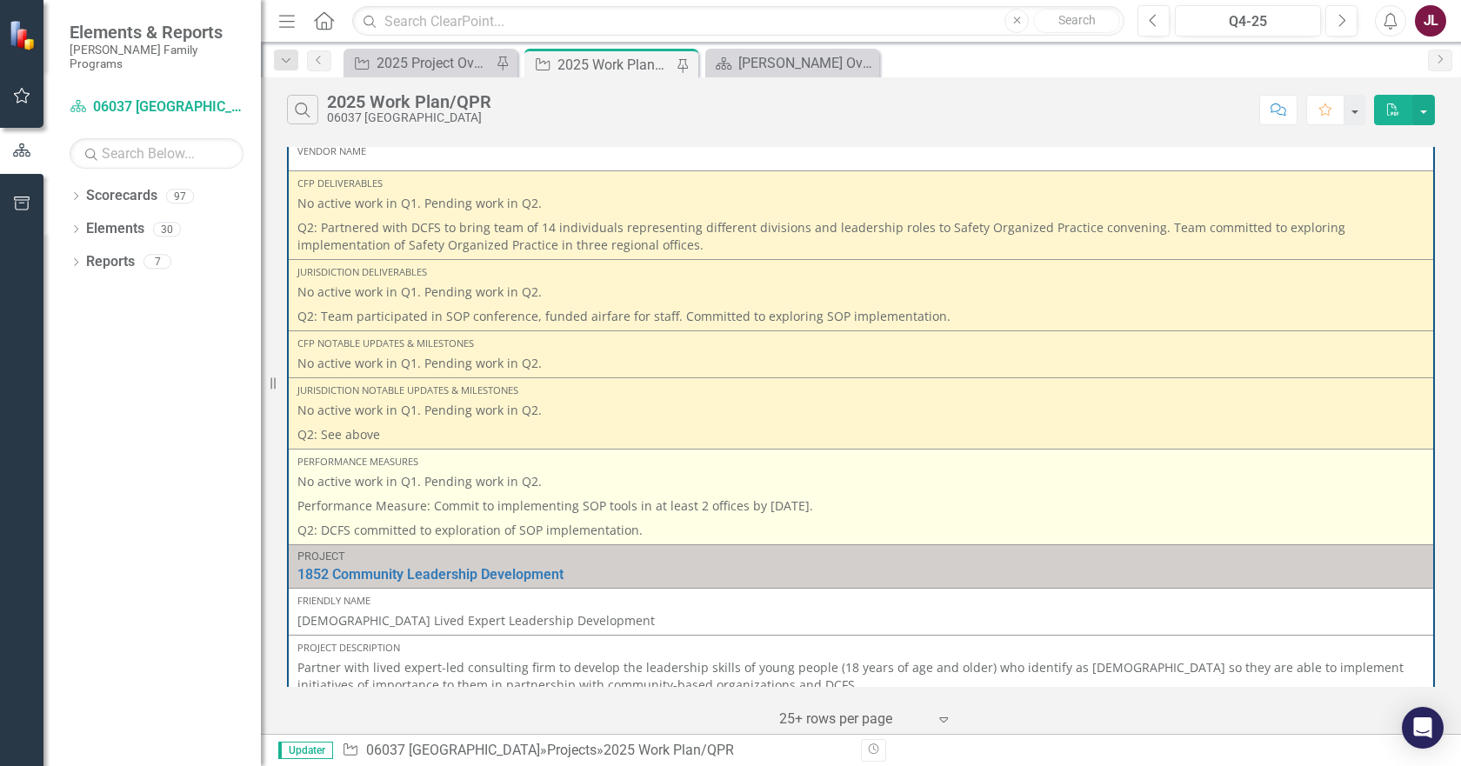
scroll to position [6349, 0]
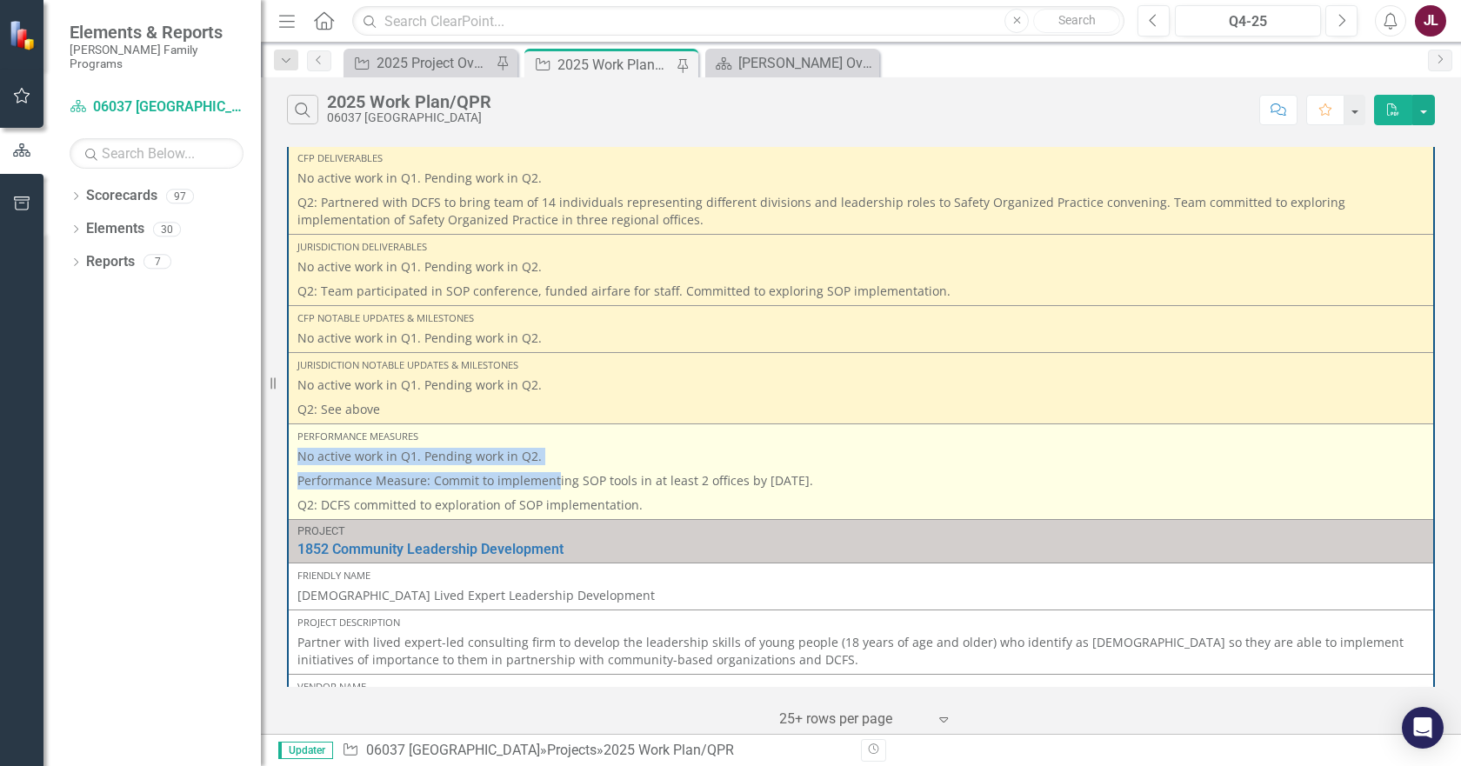
drag, startPoint x: 297, startPoint y: 441, endPoint x: 554, endPoint y: 464, distance: 257.5
click at [554, 464] on span "No active work in Q1. Pending work in Q2. Performance Measure: Commit to implem…" at bounding box center [860, 481] width 1127 height 66
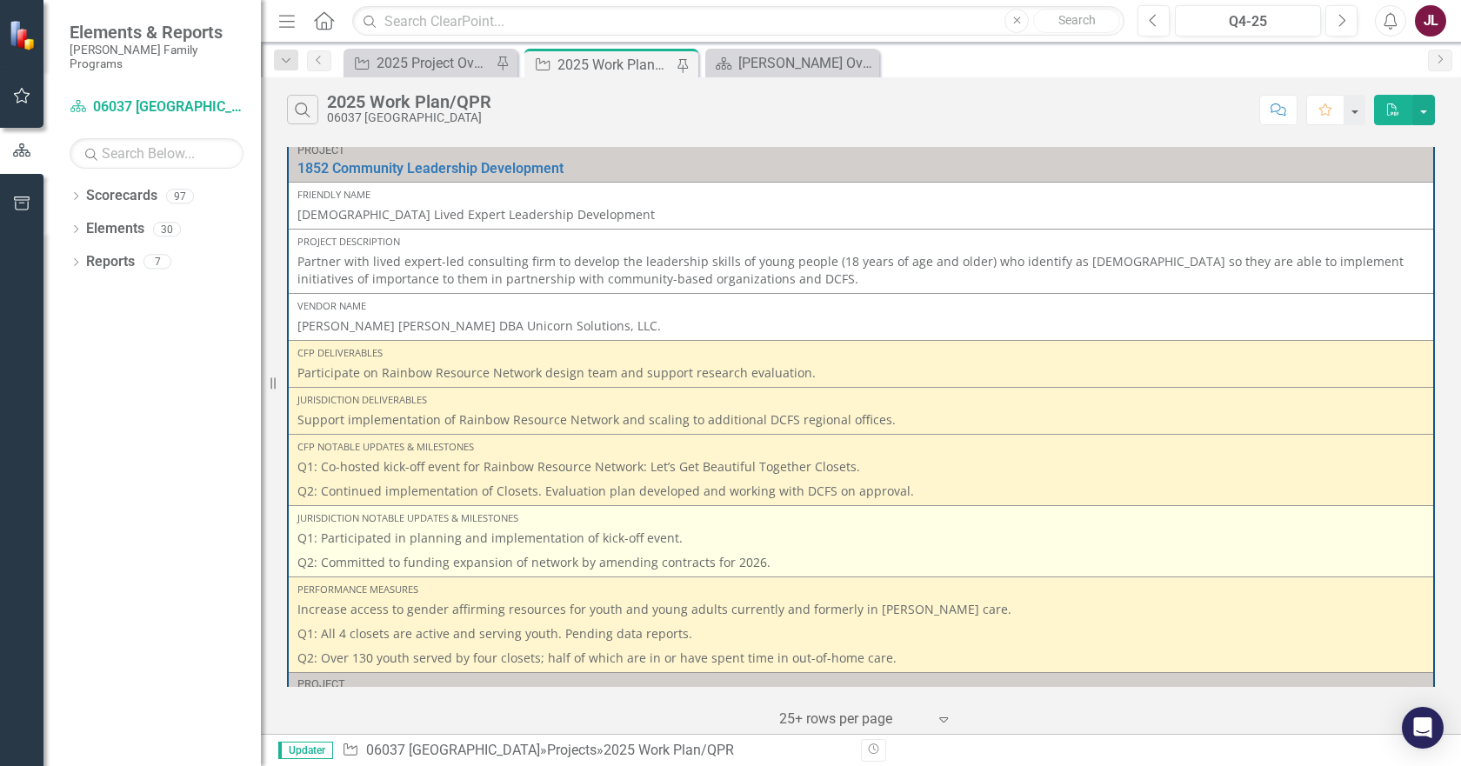
scroll to position [6783, 0]
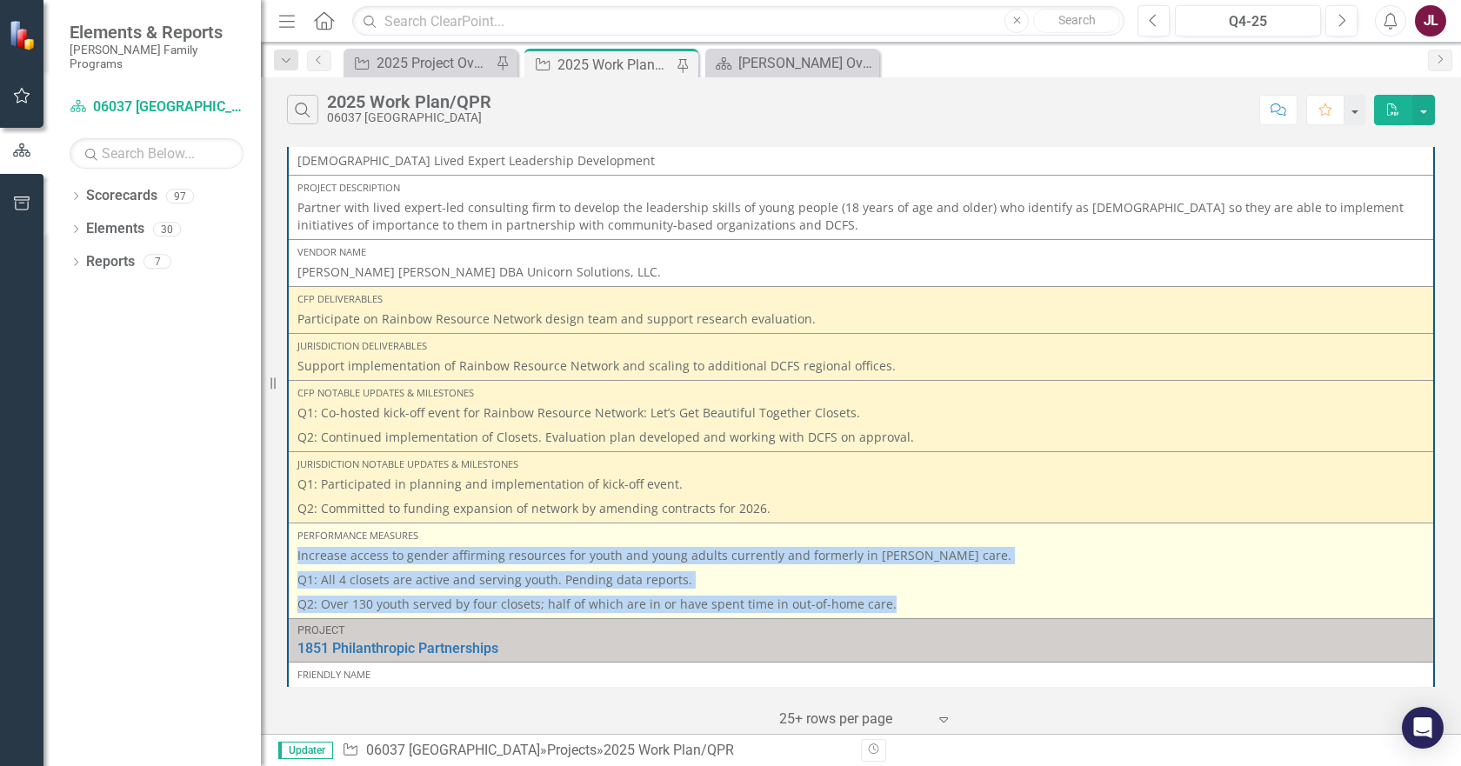
drag, startPoint x: 876, startPoint y: 583, endPoint x: 296, endPoint y: 544, distance: 581.3
click at [296, 544] on td "Performance Measures Increase access to gender affirming resources for youth an…" at bounding box center [861, 572] width 1146 height 96
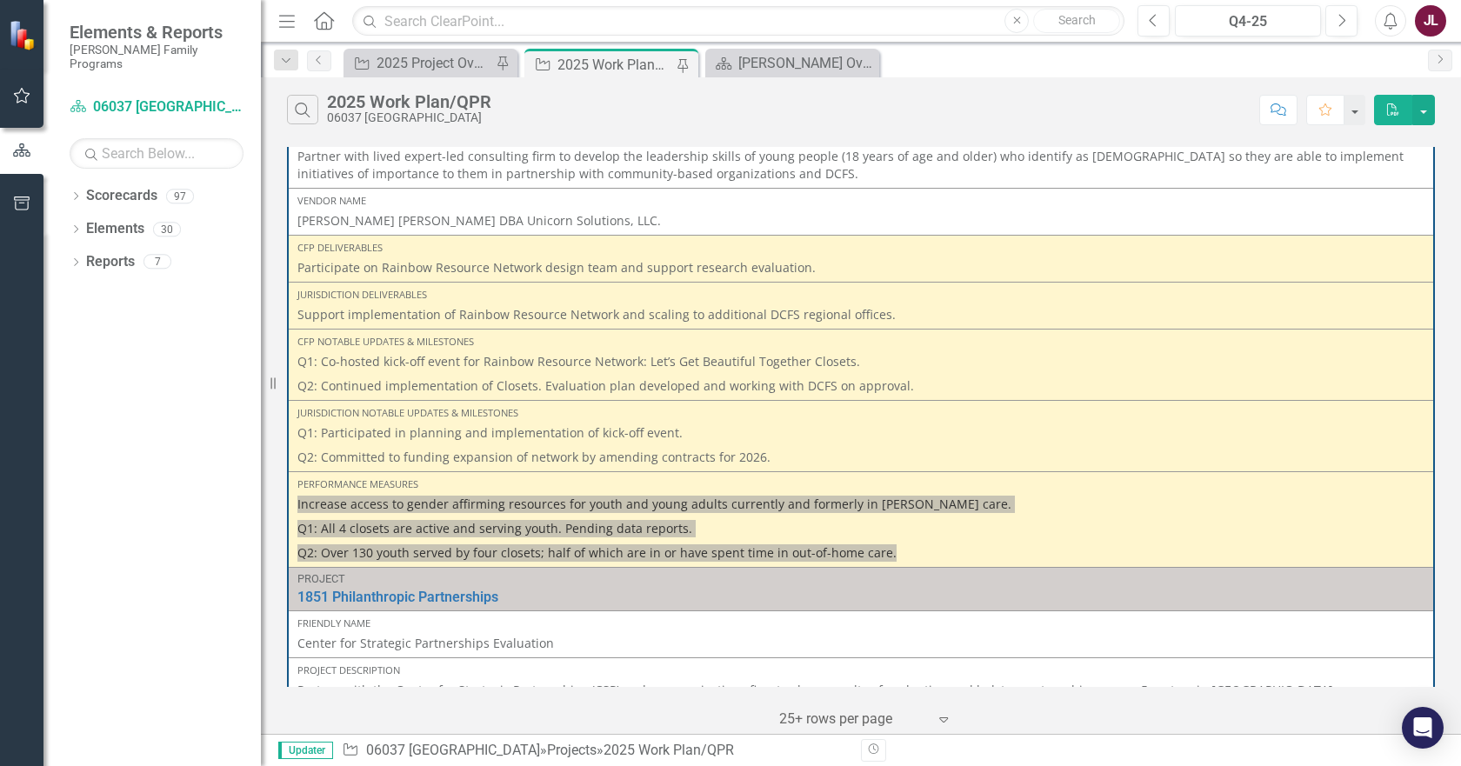
scroll to position [6804, 0]
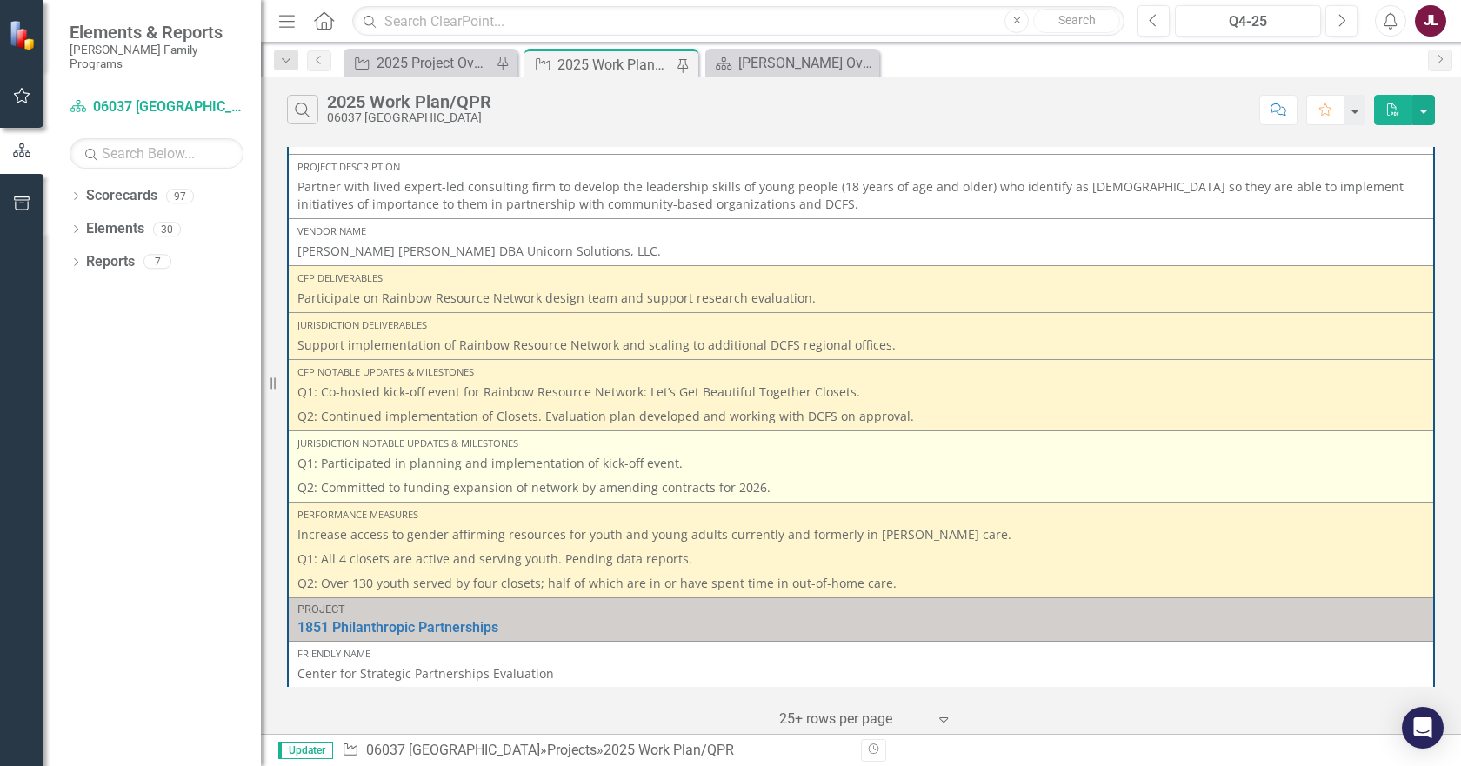
click at [627, 437] on div "Jurisdiction Notable Updates & Milestones" at bounding box center [860, 444] width 1127 height 14
click at [617, 455] on p "Q1: Participated in planning and implementation of kick-off event." at bounding box center [860, 465] width 1127 height 21
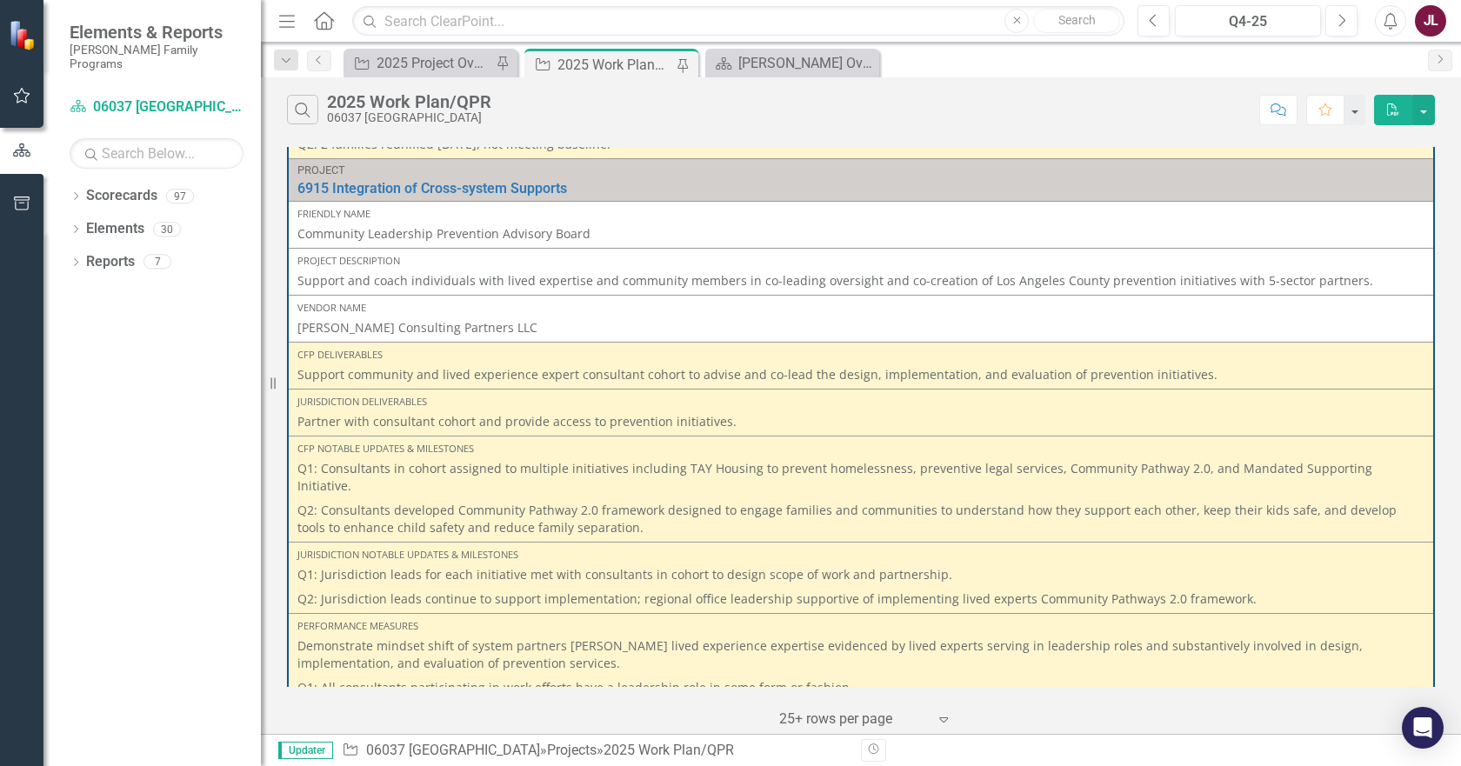
scroll to position [4630, 0]
